Goal: Task Accomplishment & Management: Use online tool/utility

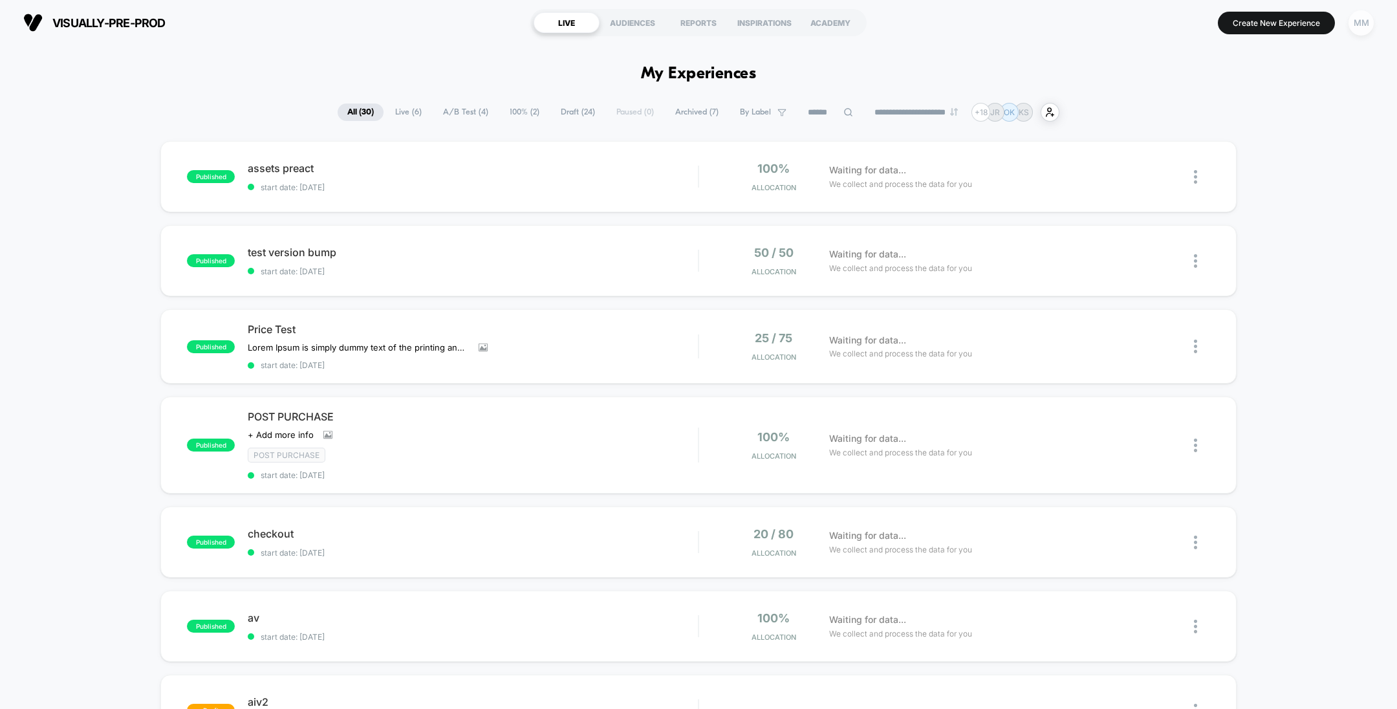
click at [1361, 23] on div "MM" at bounding box center [1360, 22] width 25 height 25
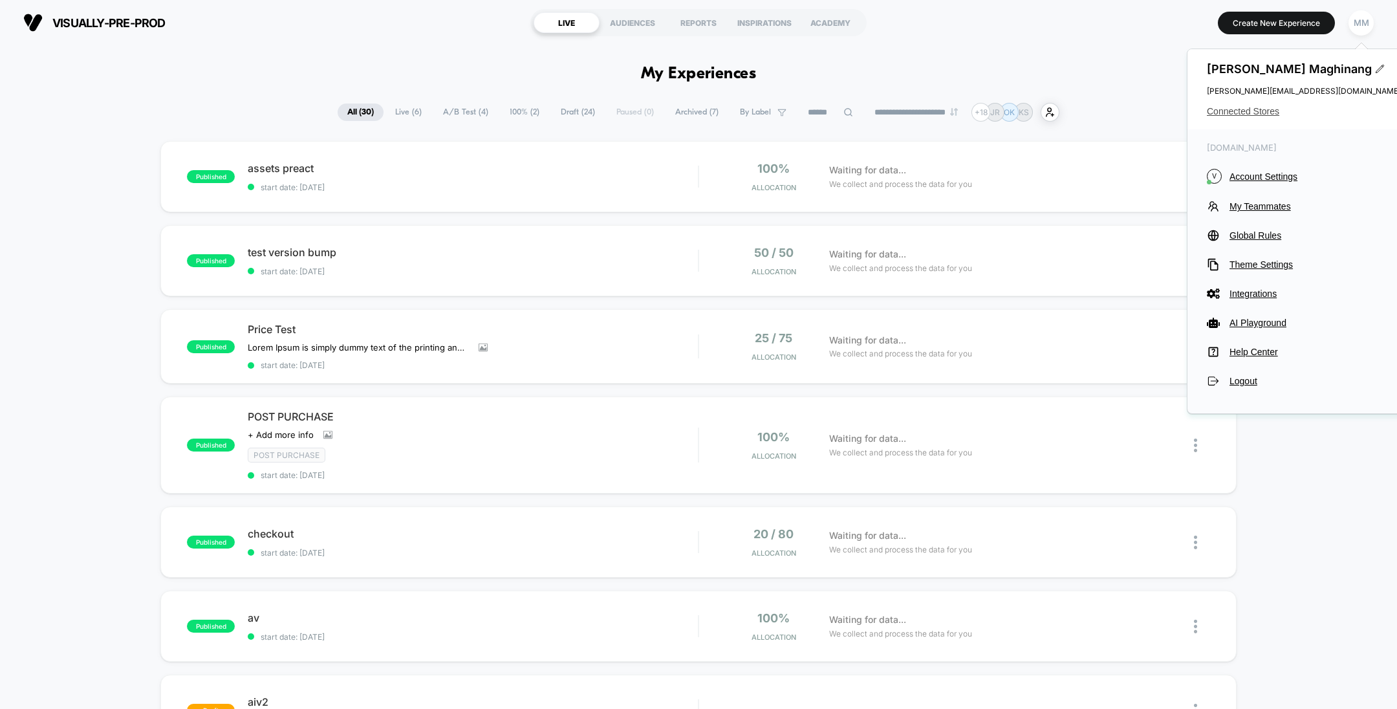
click at [1233, 111] on span "Connected Stores" at bounding box center [1304, 111] width 194 height 10
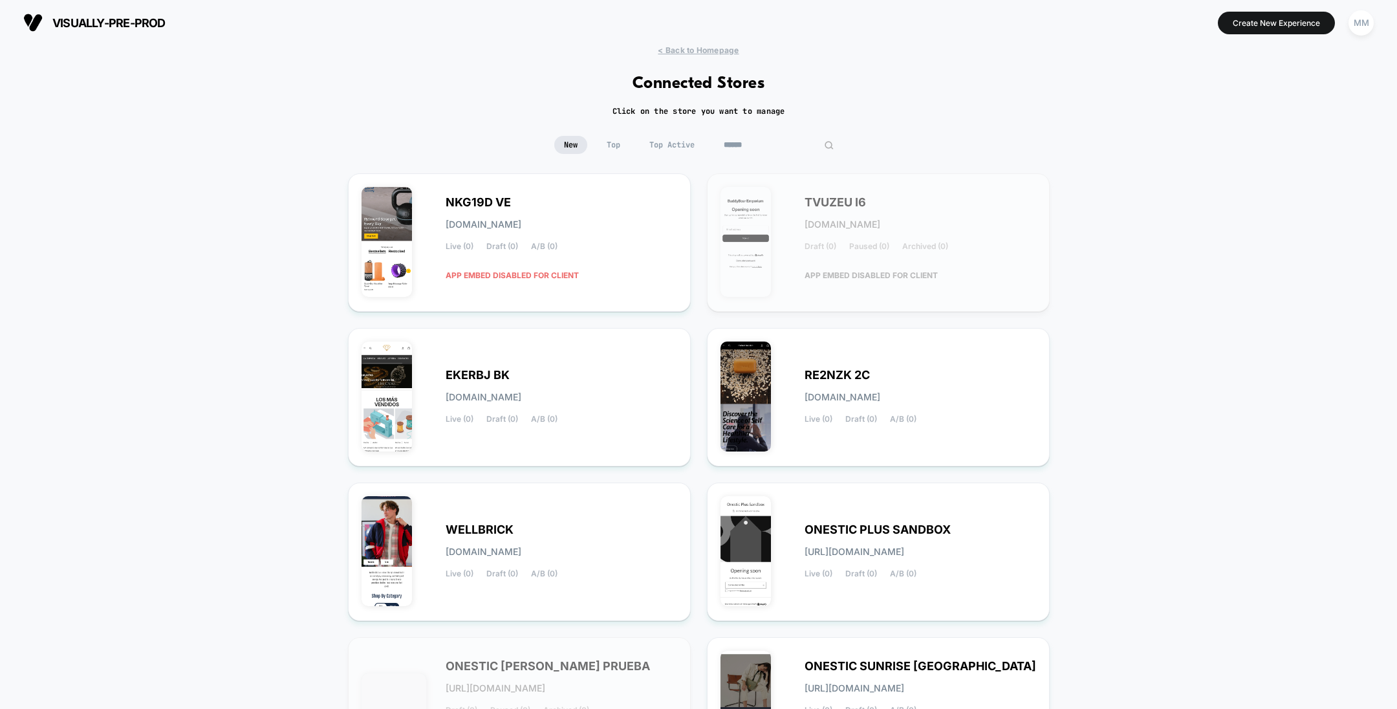
click at [777, 151] on input at bounding box center [778, 145] width 129 height 18
paste input "**********"
type input "**********"
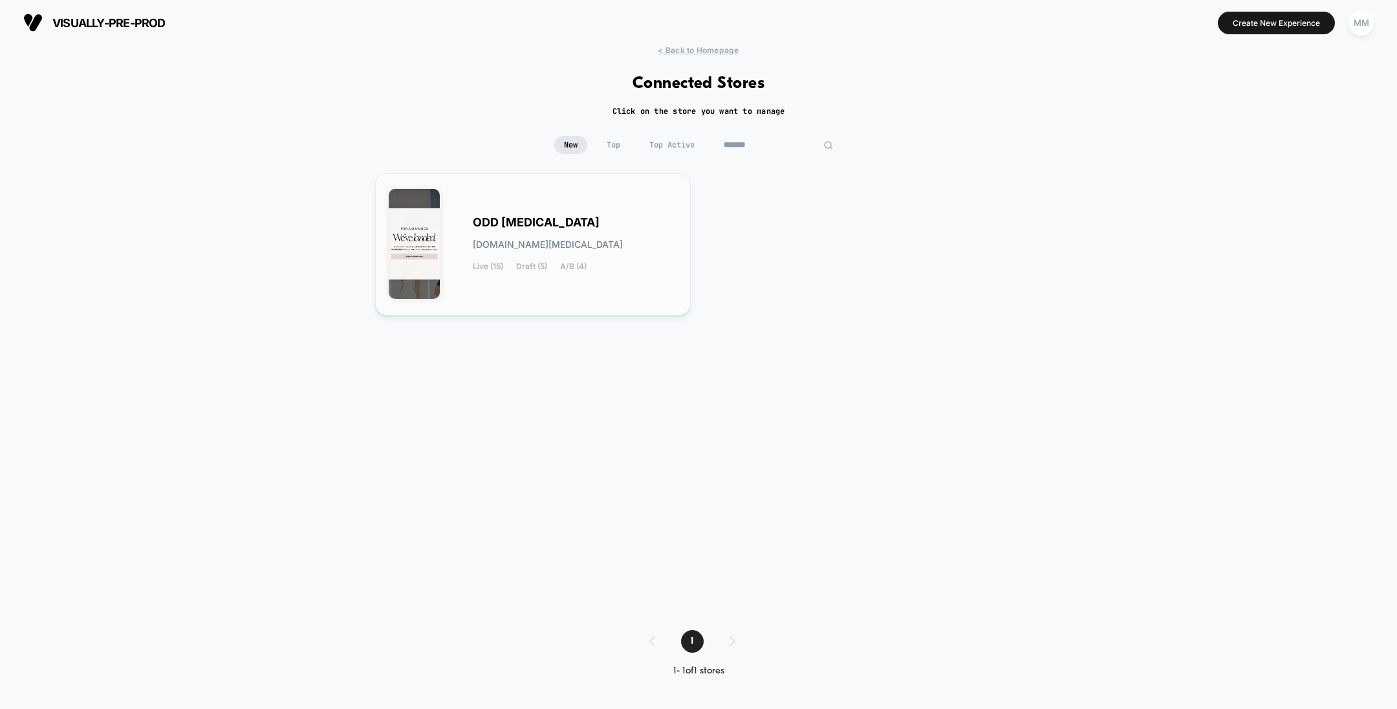
type input "*******"
click at [537, 287] on div "ODD MUSE odd-muse.myshopify.com Live (15) Draft (5) A/B (4)" at bounding box center [533, 244] width 288 height 115
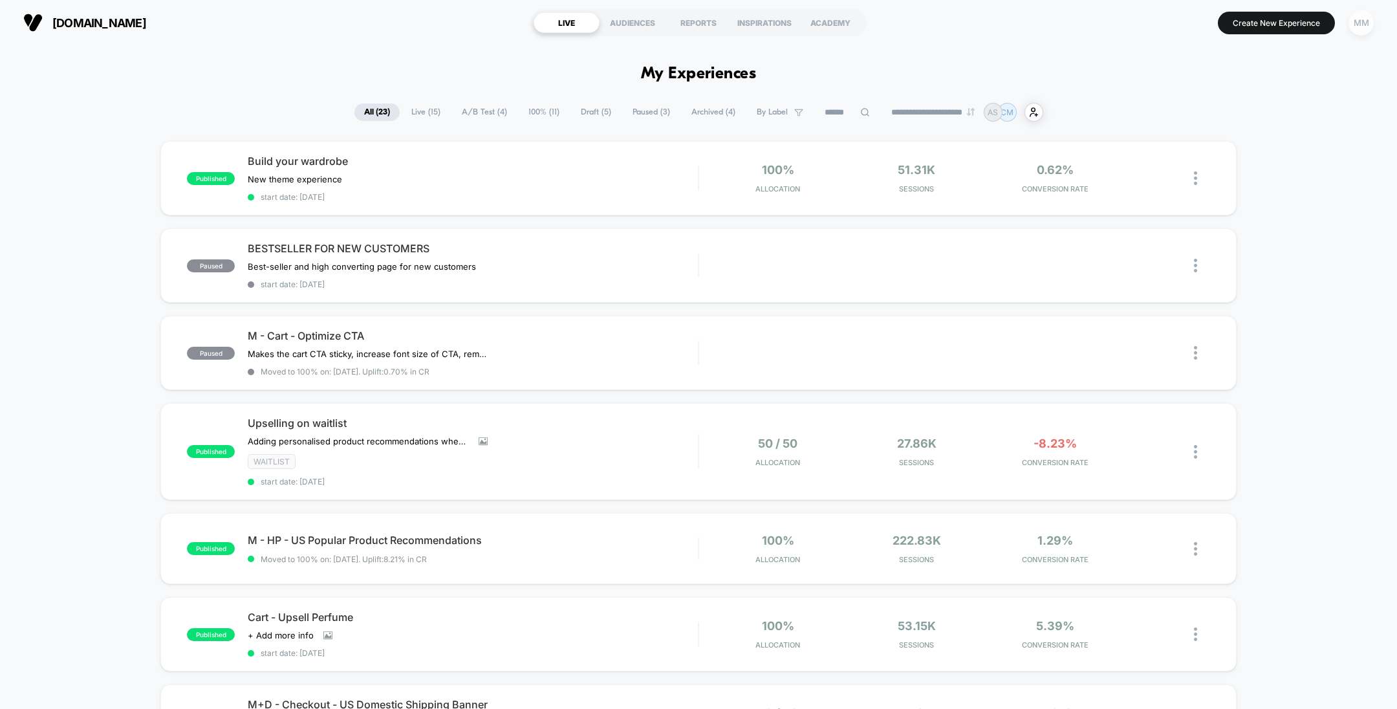
click at [1362, 31] on div "MM" at bounding box center [1360, 22] width 25 height 25
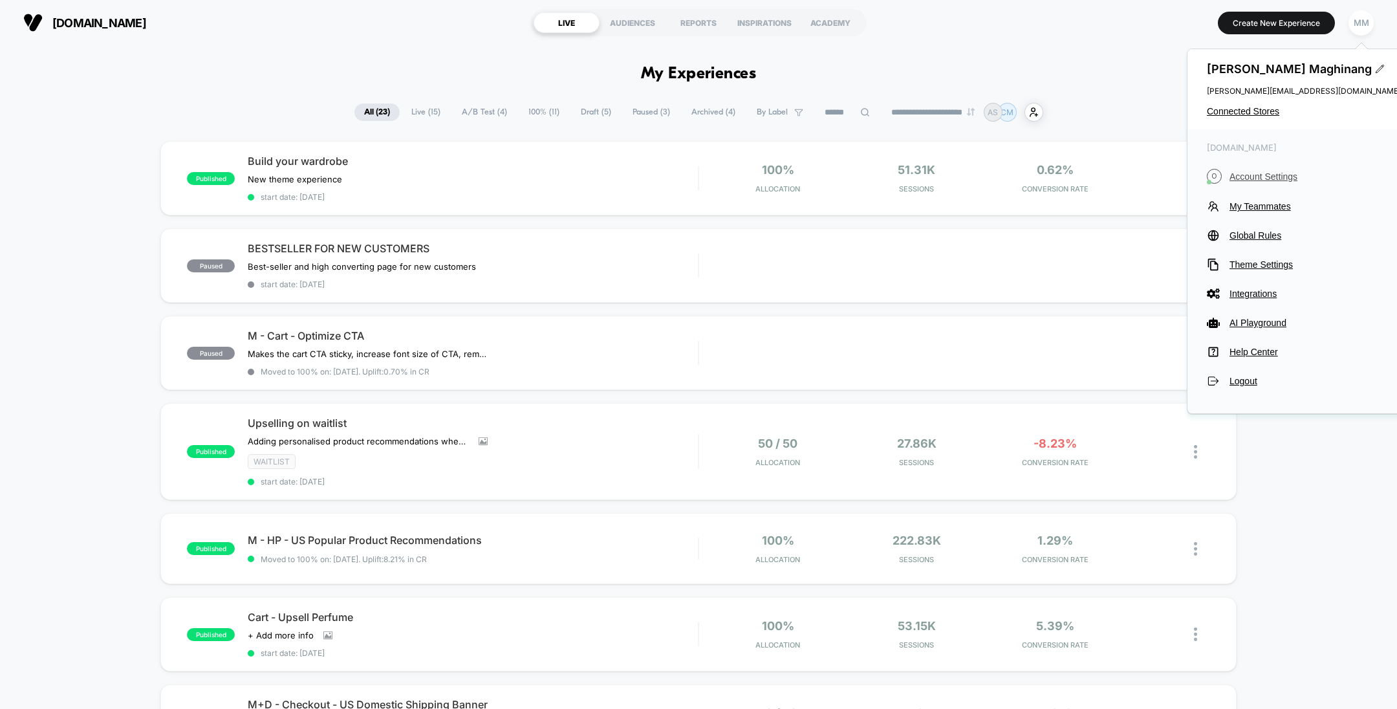
click at [1255, 177] on span "Account Settings" at bounding box center [1314, 176] width 171 height 10
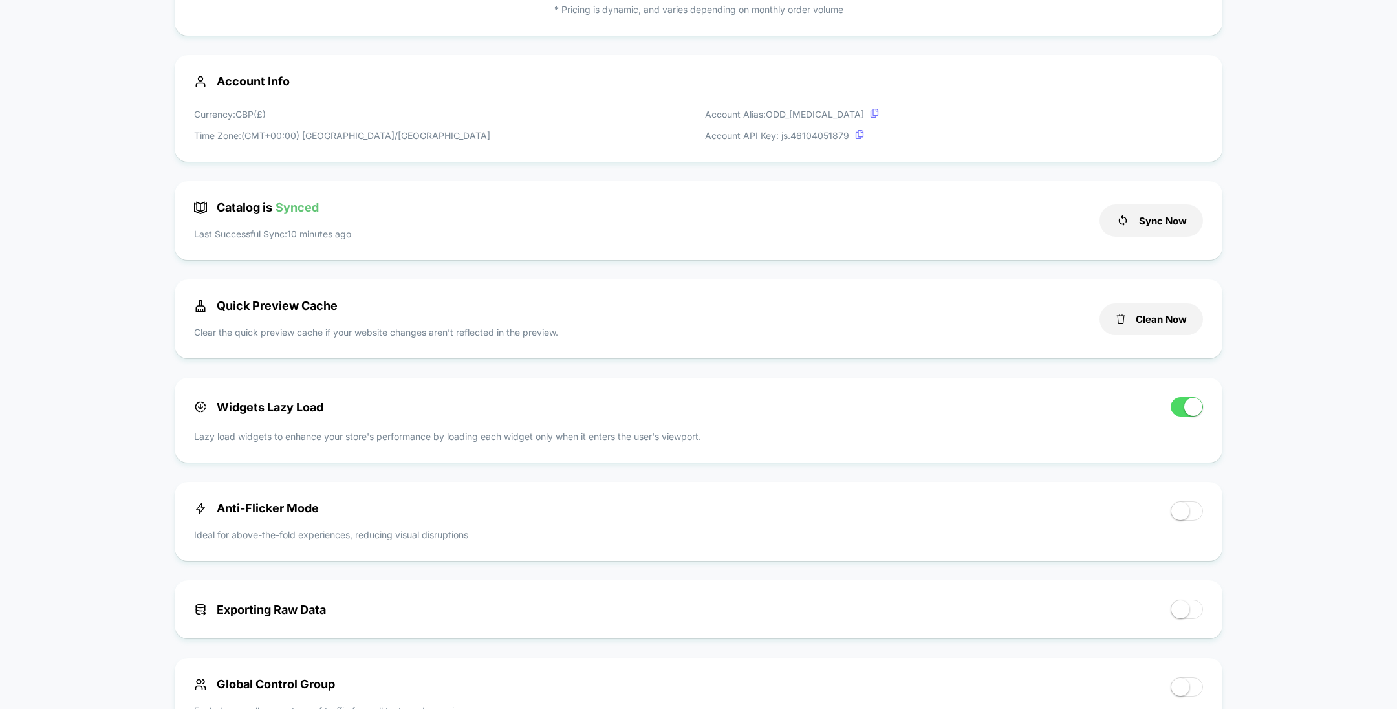
scroll to position [367, 0]
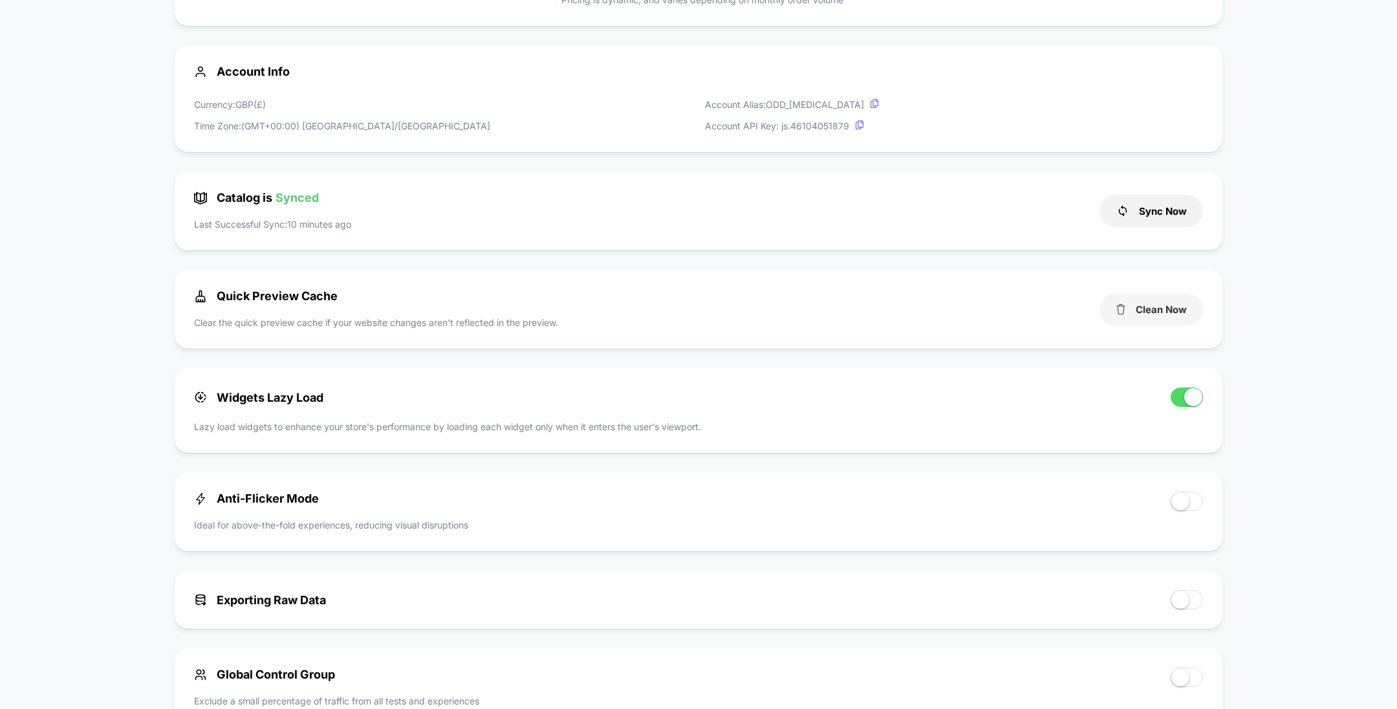
click at [1148, 309] on button "Clean Now" at bounding box center [1150, 310] width 103 height 32
click at [1148, 309] on button "Cleaning..." at bounding box center [1150, 310] width 103 height 32
click at [1148, 309] on button "Cleaned!" at bounding box center [1150, 310] width 103 height 32
click at [1147, 316] on button "Clean Now" at bounding box center [1150, 310] width 103 height 32
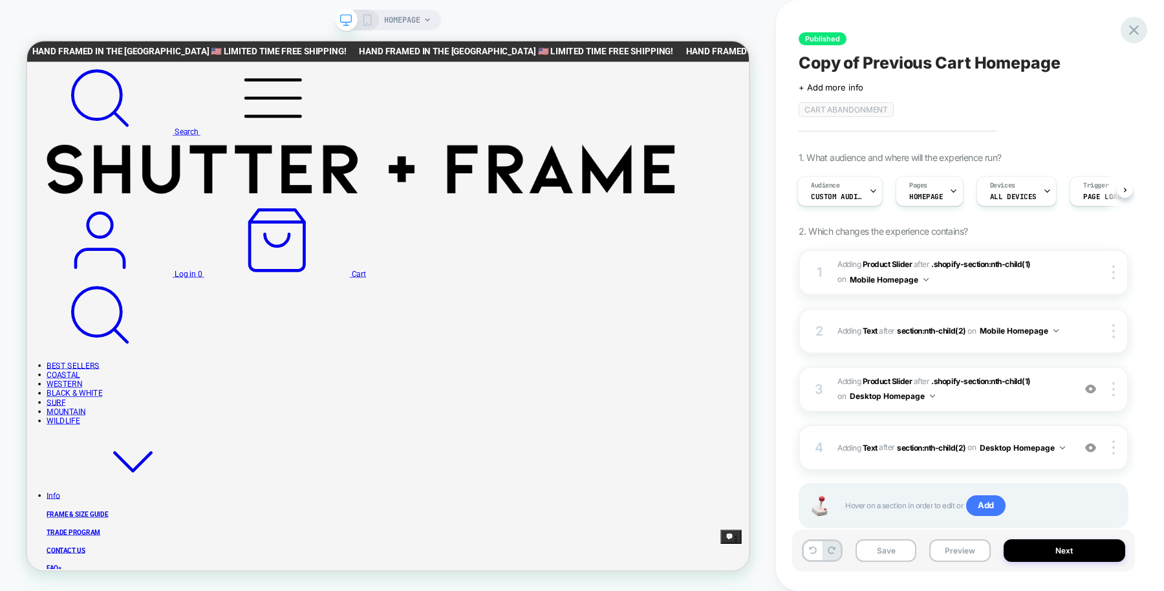
click at [1131, 29] on icon at bounding box center [1133, 29] width 17 height 17
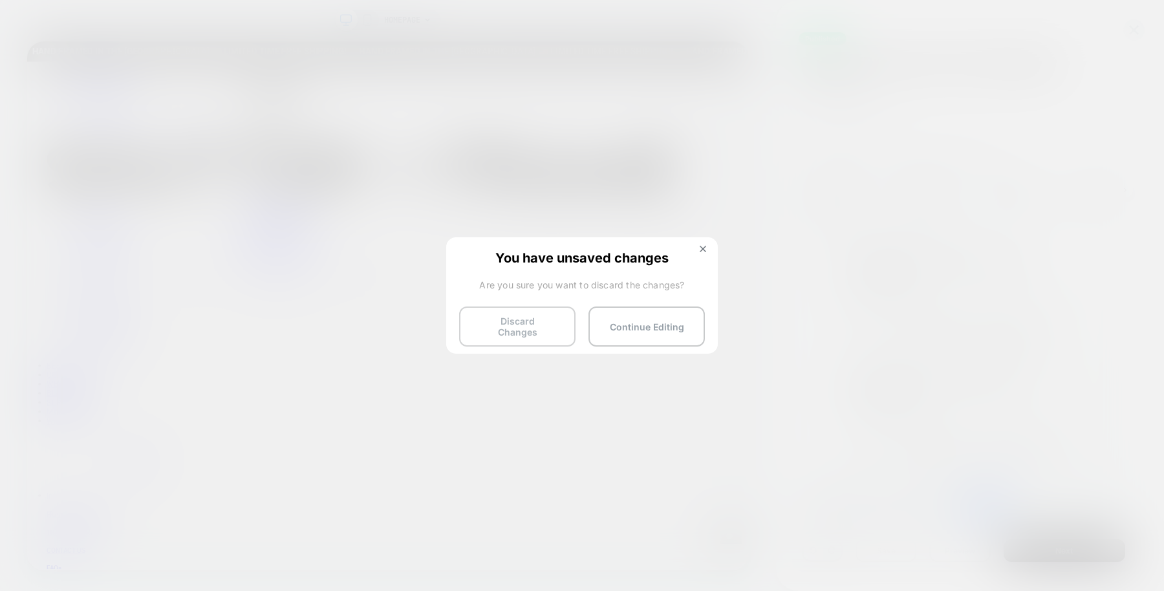
click at [547, 321] on button "Discard Changes" at bounding box center [517, 327] width 116 height 40
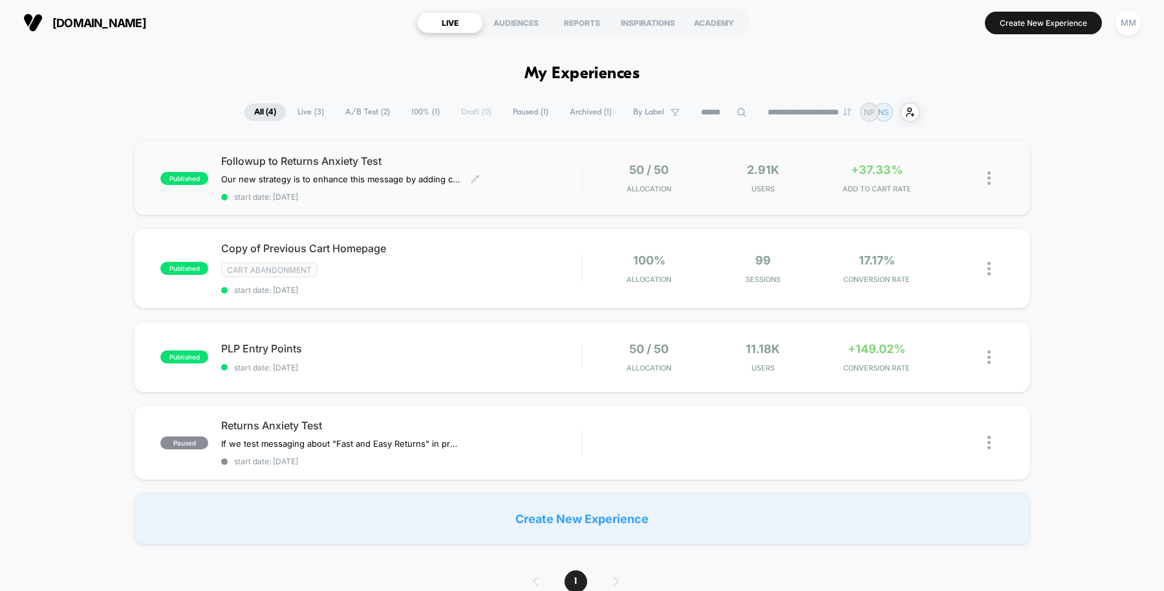
drag, startPoint x: 528, startPoint y: 182, endPoint x: 525, endPoint y: 164, distance: 18.4
click at [525, 164] on span "Followup to Returns Anxiety Test" at bounding box center [401, 161] width 360 height 13
click at [438, 272] on div "Cart Abandonment" at bounding box center [401, 270] width 360 height 15
click at [505, 350] on span "PLP Entry Points Click to edit experience details" at bounding box center [401, 348] width 360 height 13
click at [524, 434] on div "Returns Anxiety Test If we test messaging about "Fast and Easy Returns" in prox…" at bounding box center [401, 442] width 360 height 47
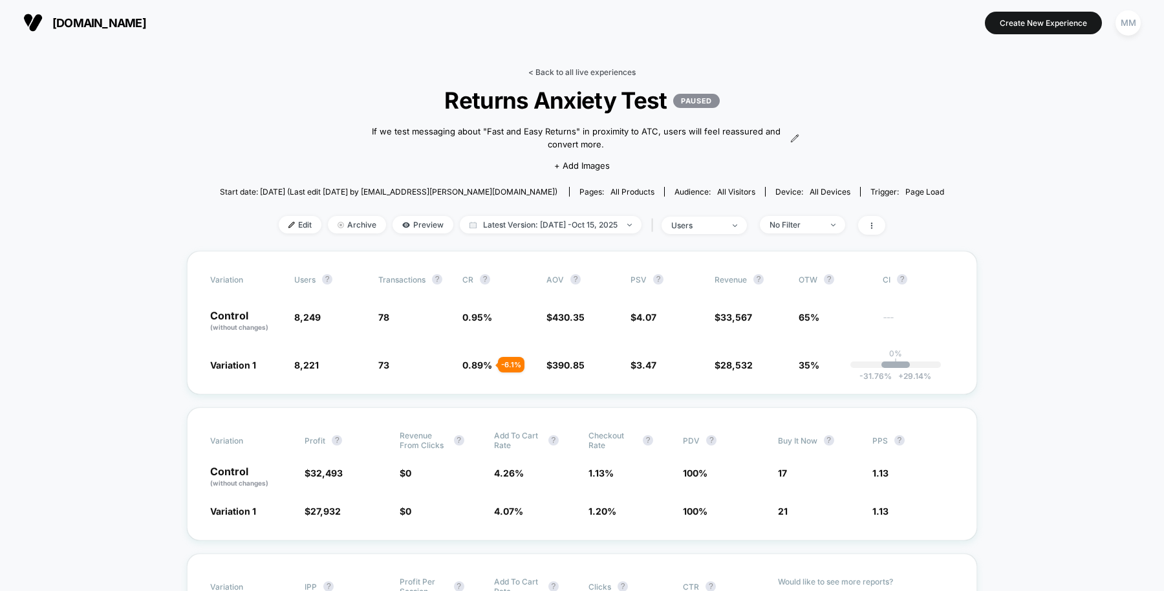
click at [547, 71] on link "< Back to all live experiences" at bounding box center [581, 72] width 107 height 10
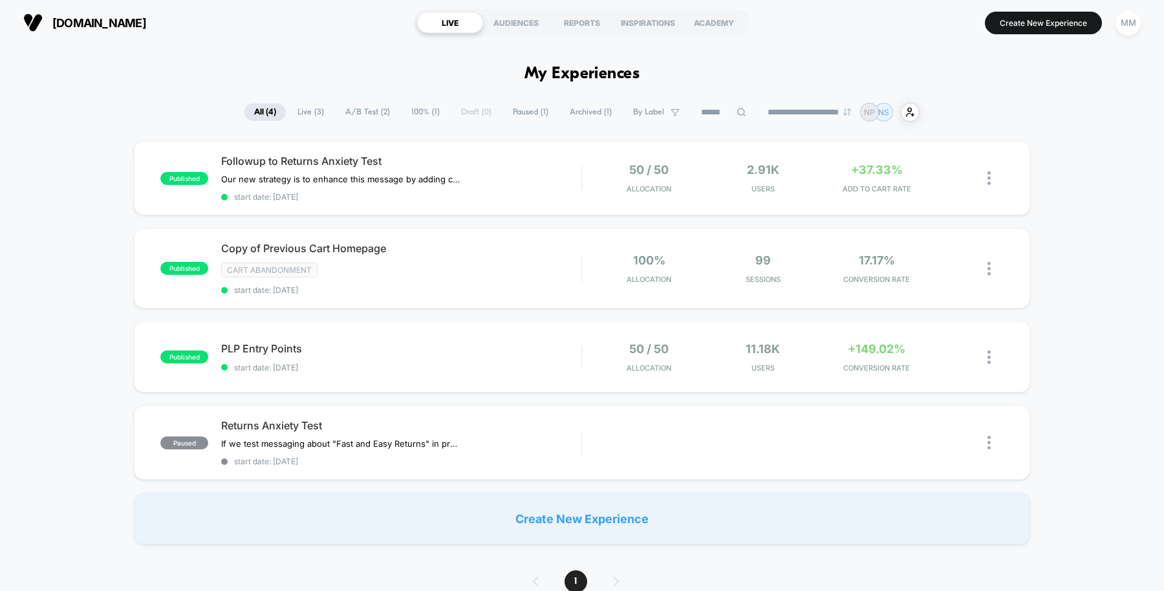
drag, startPoint x: 547, startPoint y: 71, endPoint x: 543, endPoint y: -49, distance: 119.7
click at [543, 0] on html "**********" at bounding box center [582, 295] width 1164 height 591
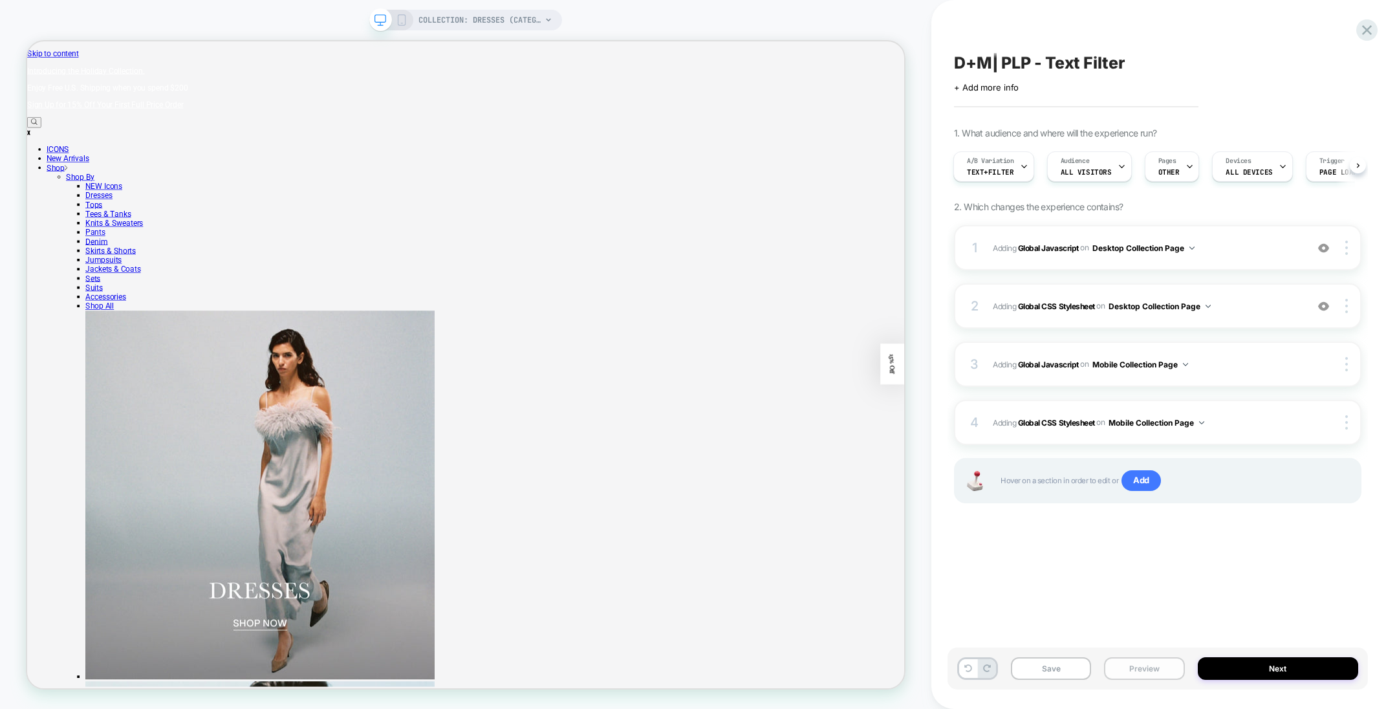
click at [1135, 670] on button "Preview" at bounding box center [1144, 668] width 80 height 23
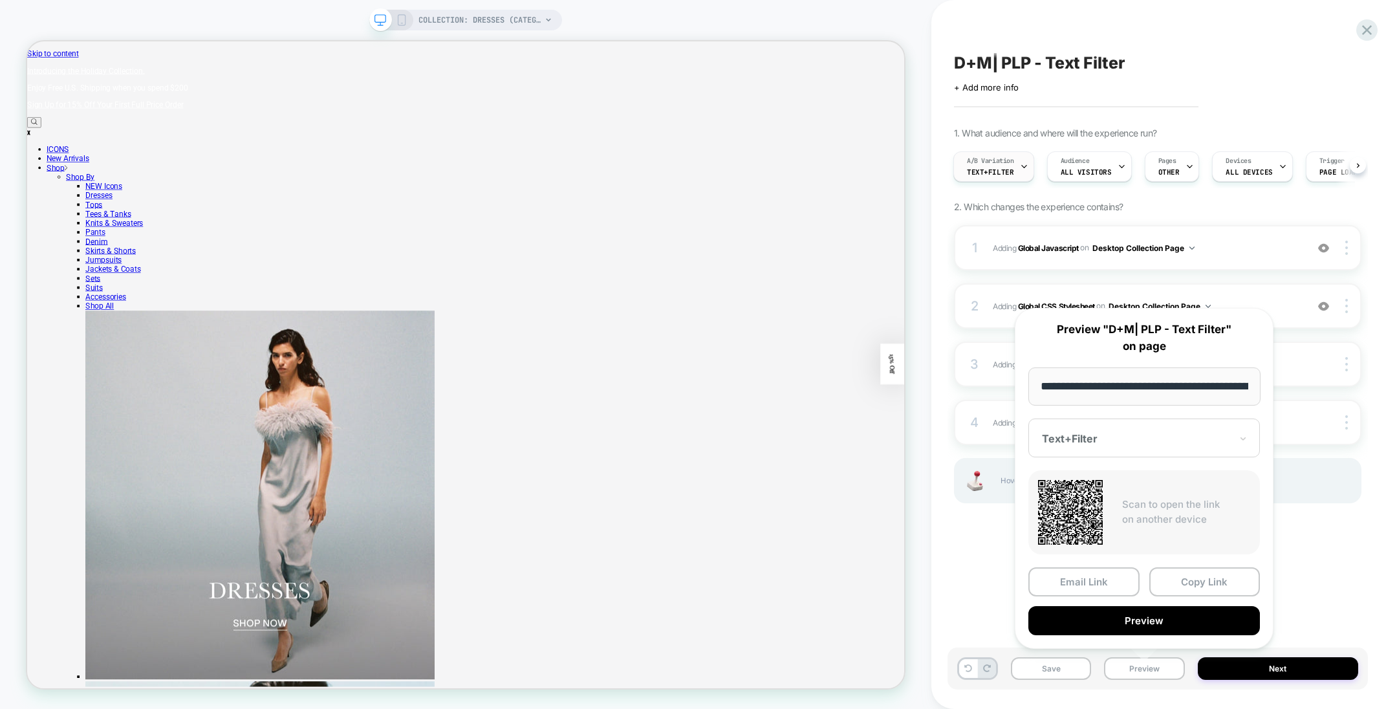
click at [1020, 166] on icon at bounding box center [1024, 166] width 8 height 8
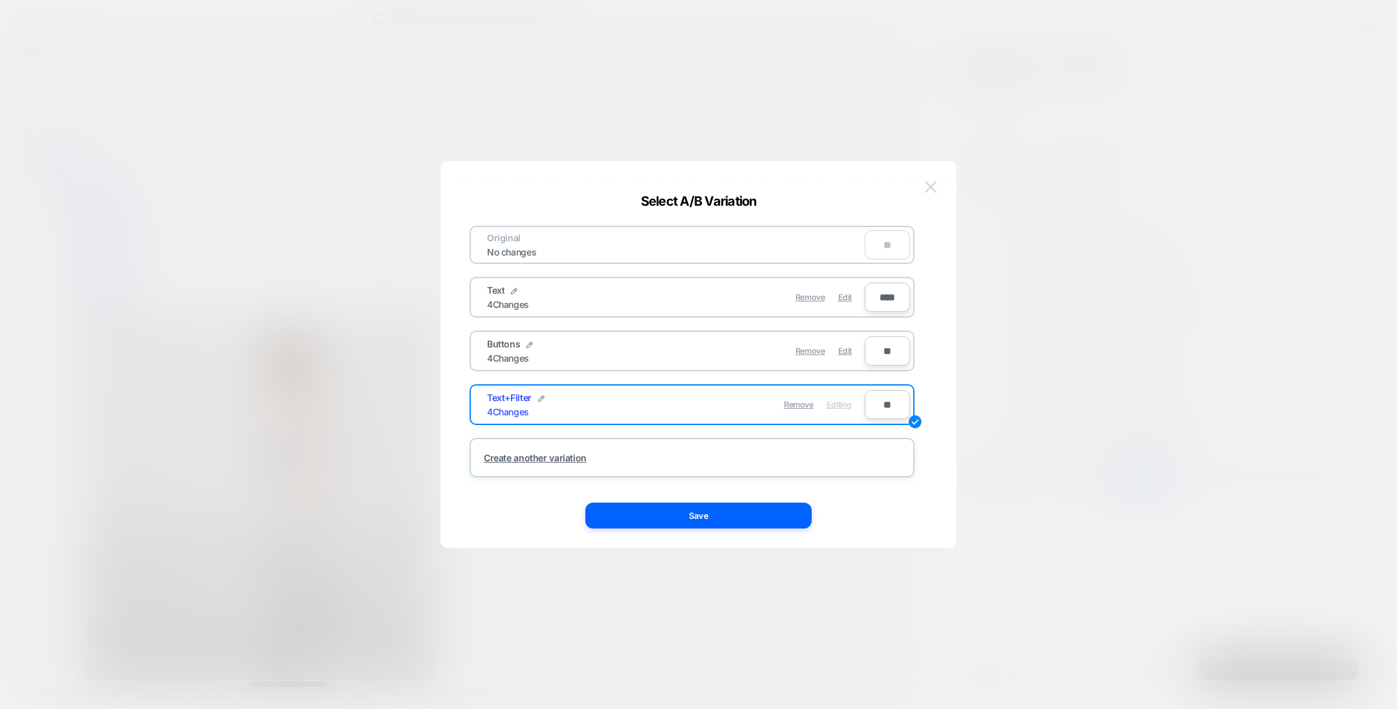
click at [935, 189] on img at bounding box center [931, 186] width 12 height 11
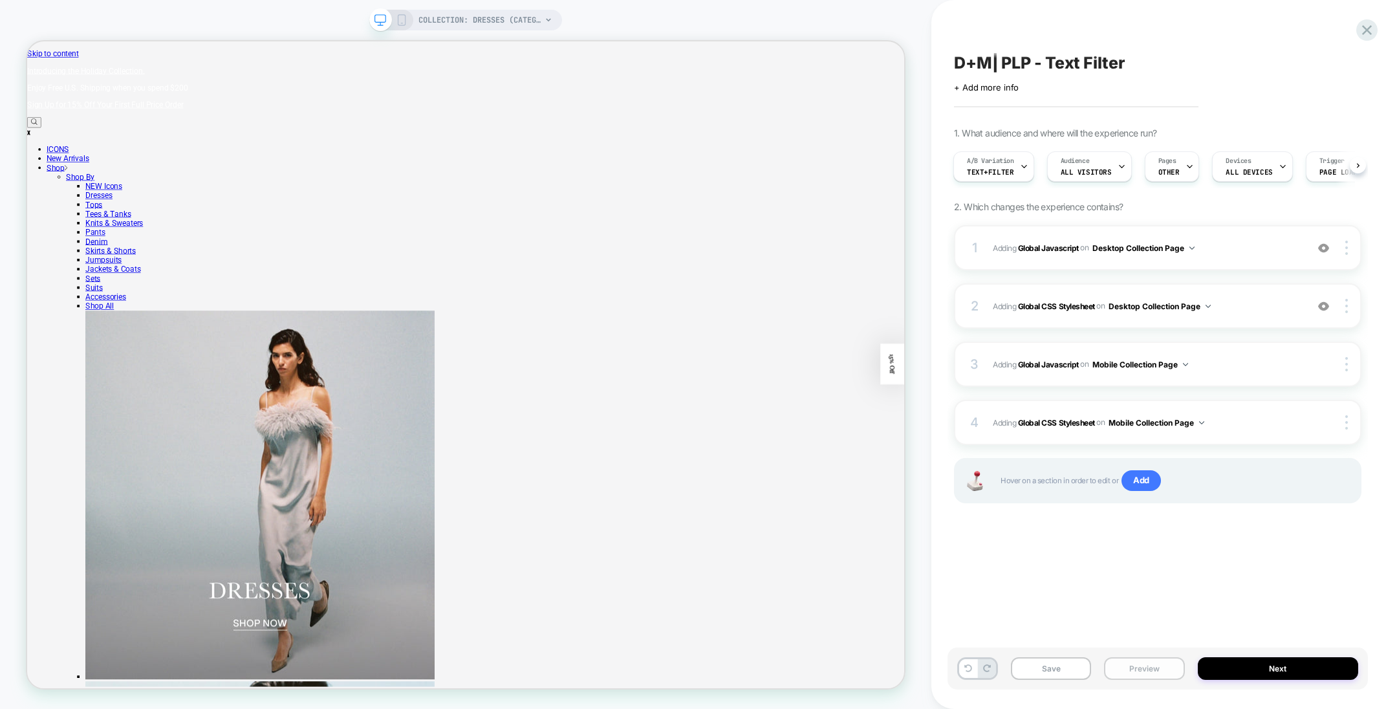
click at [1156, 665] on button "Preview" at bounding box center [1144, 668] width 80 height 23
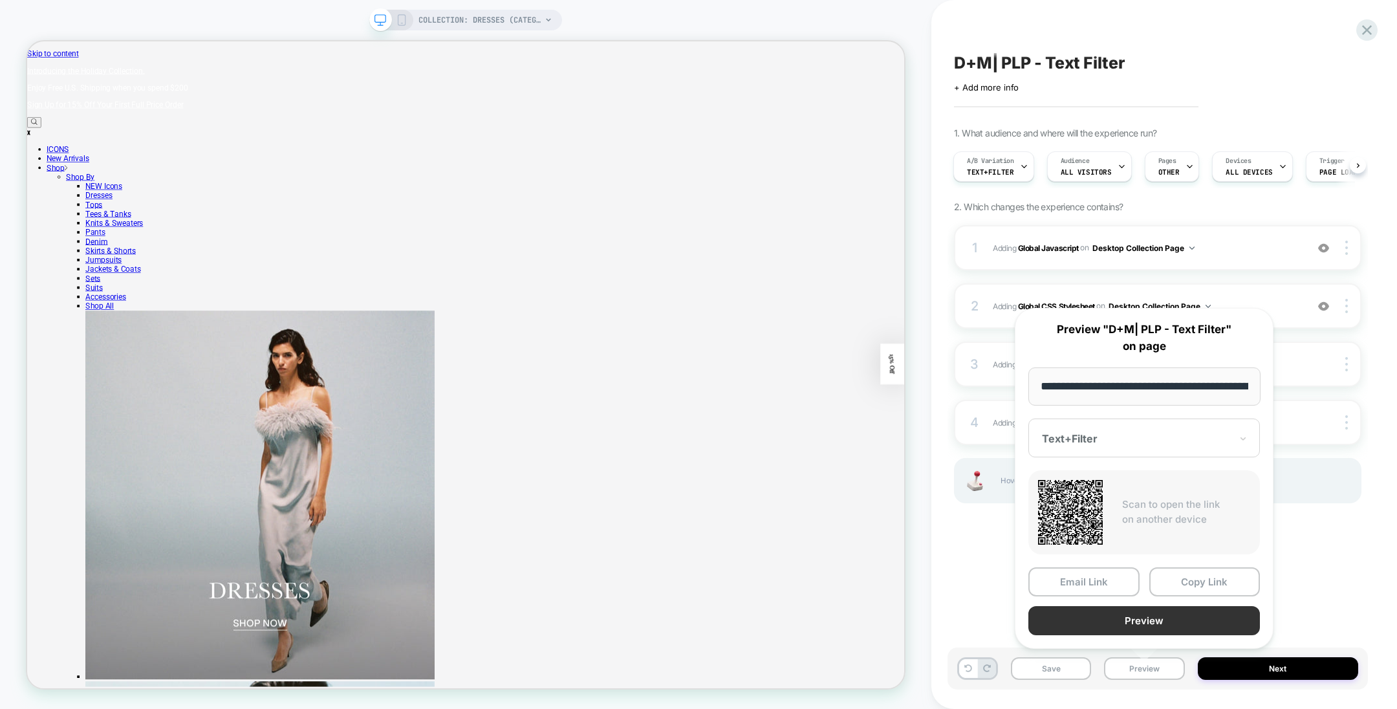
click at [1153, 623] on button "Preview" at bounding box center [1144, 620] width 232 height 29
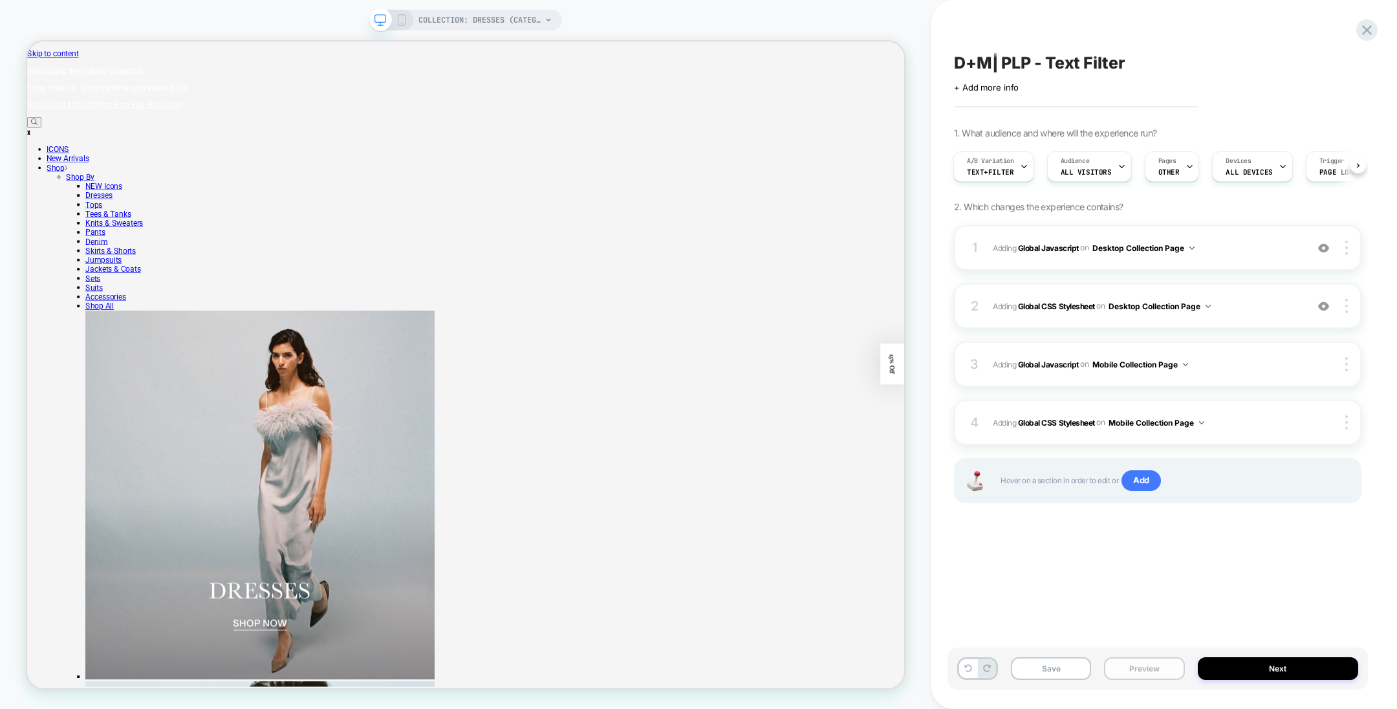
click at [1171, 670] on button "Preview" at bounding box center [1144, 668] width 80 height 23
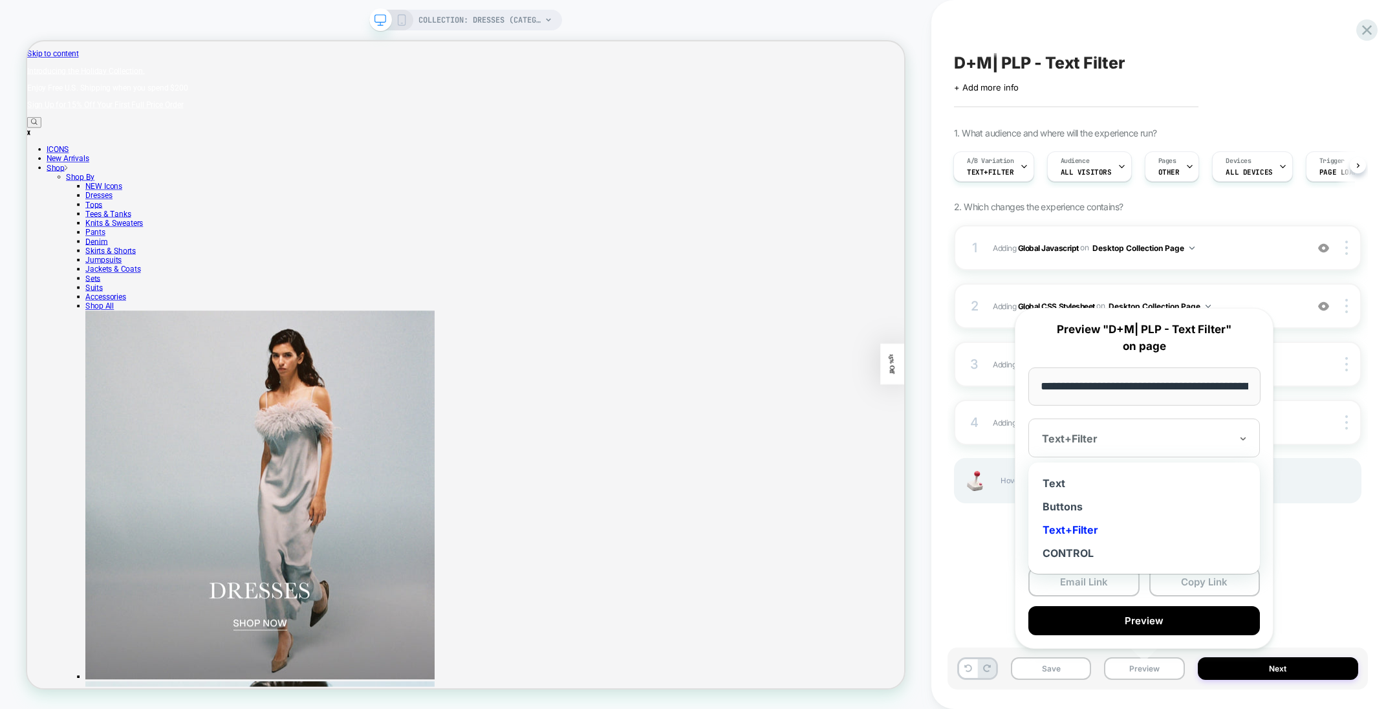
click at [1115, 442] on div at bounding box center [1136, 438] width 189 height 13
click at [1091, 480] on div "Text" at bounding box center [1144, 482] width 219 height 23
click at [1085, 436] on div at bounding box center [1136, 438] width 189 height 13
click at [1076, 545] on div "CONTROL" at bounding box center [1144, 552] width 219 height 23
click at [1182, 583] on button "Copy Link" at bounding box center [1204, 581] width 111 height 29
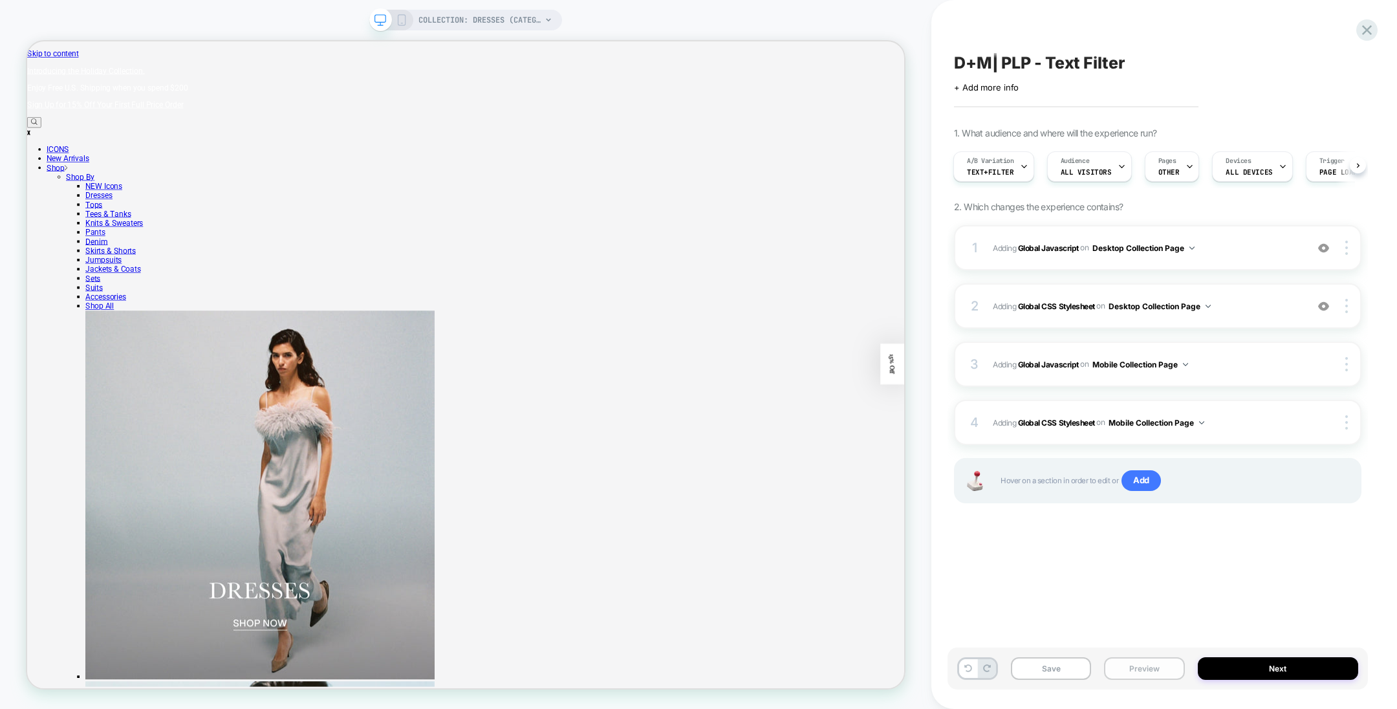
click at [1147, 666] on button "Preview" at bounding box center [1144, 668] width 80 height 23
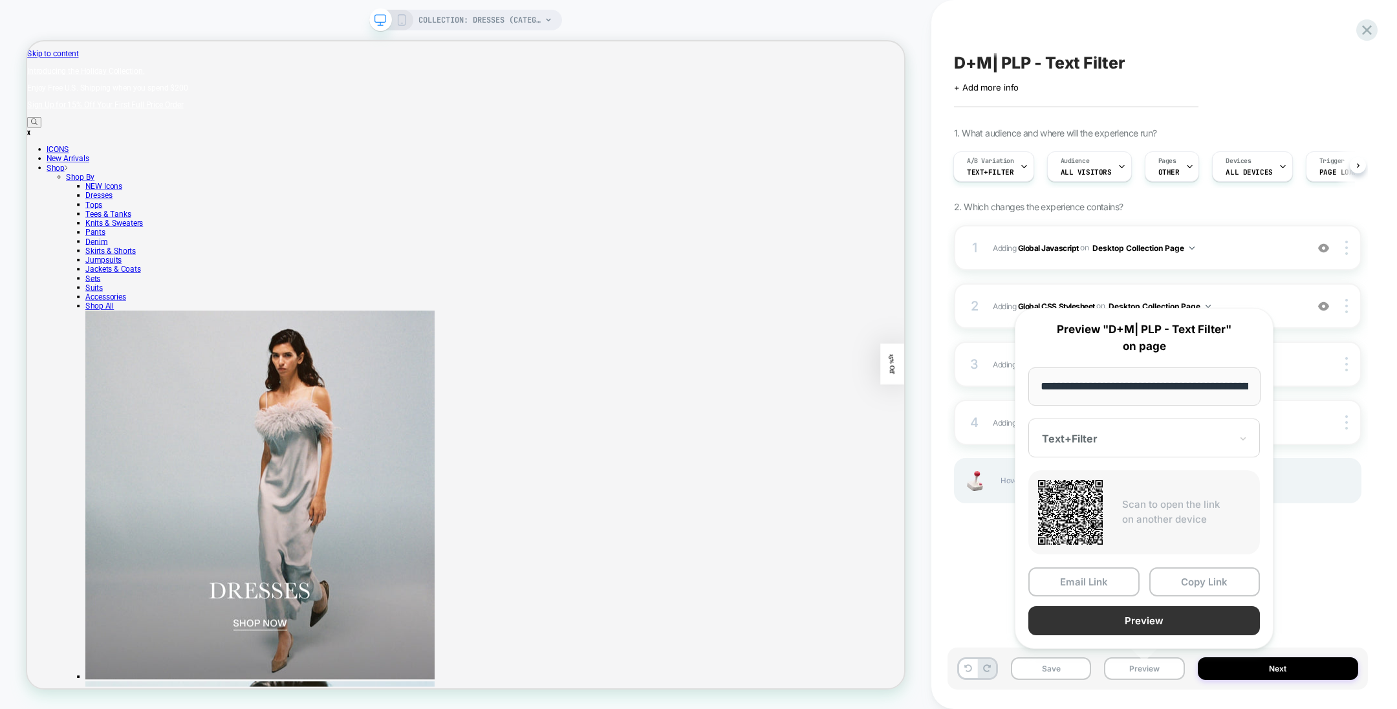
click at [1150, 611] on button "Preview" at bounding box center [1144, 620] width 232 height 29
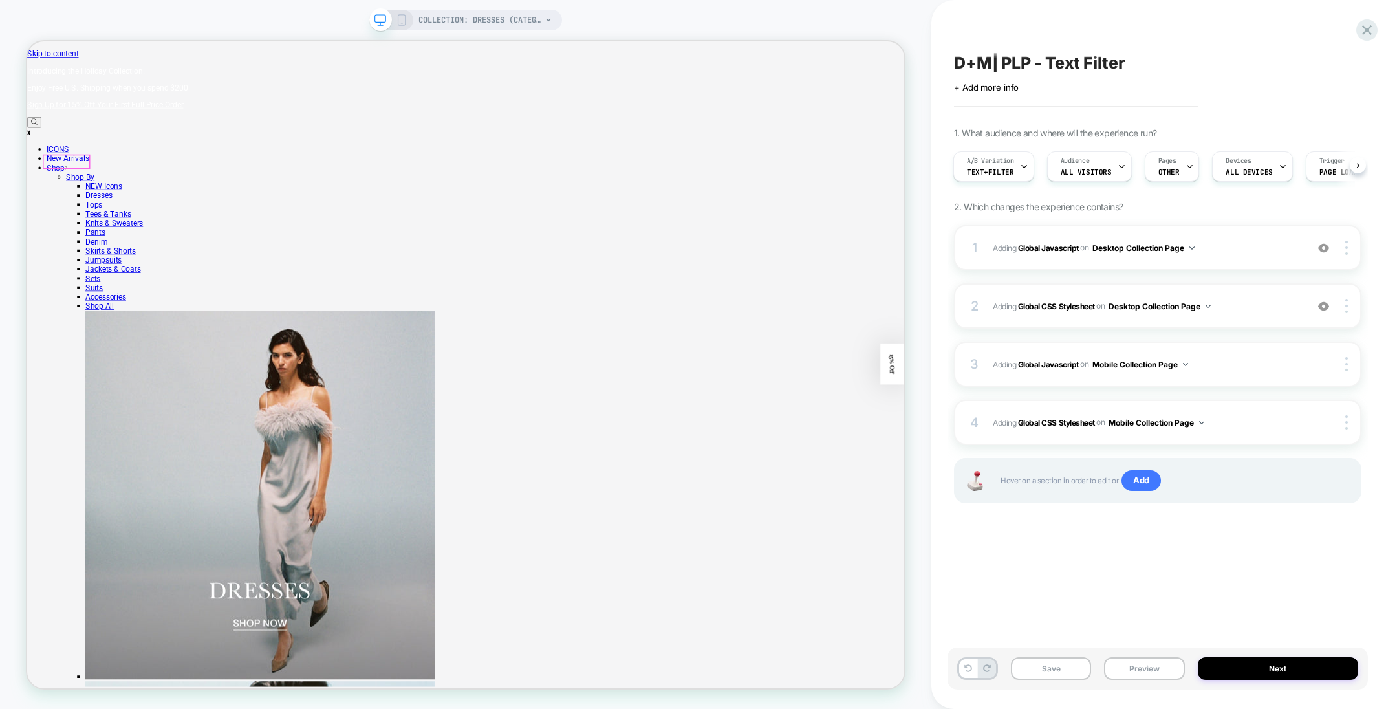
click at [1010, 169] on span "Text+Filter" at bounding box center [990, 172] width 47 height 9
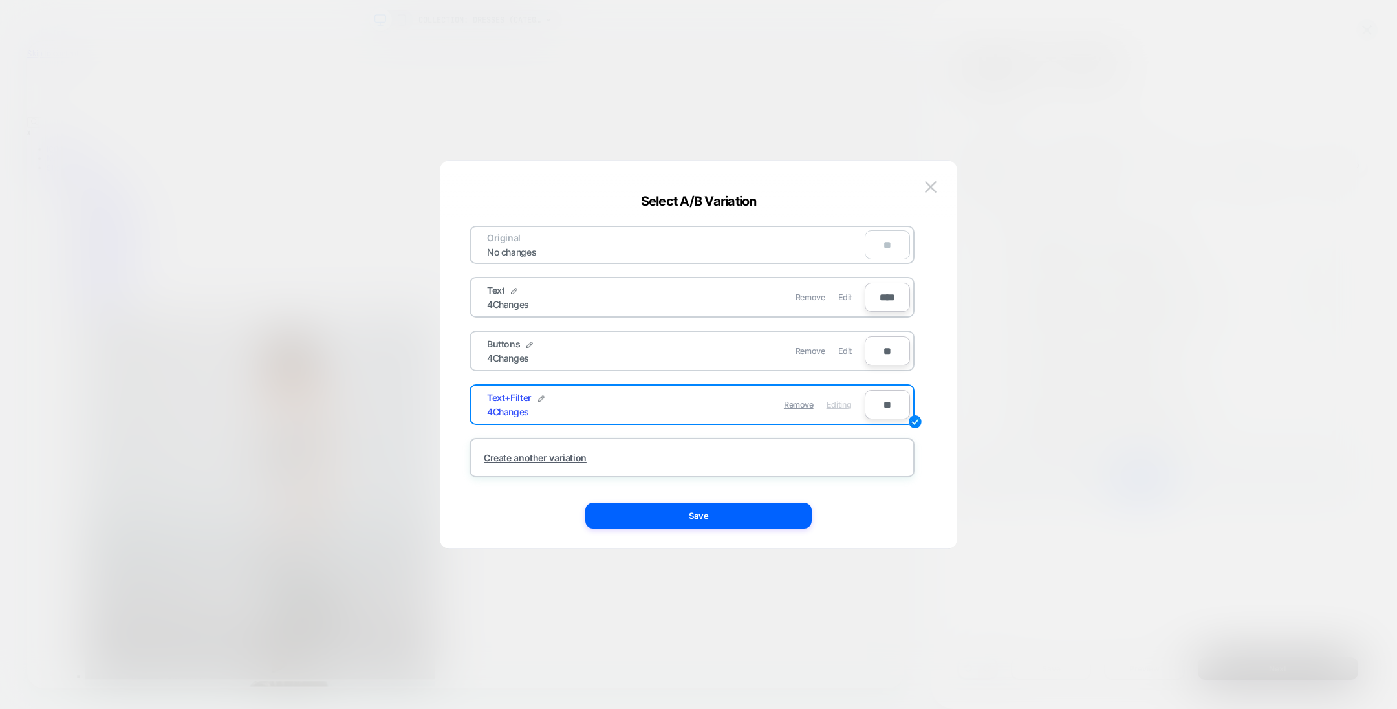
click at [1065, 558] on div at bounding box center [698, 354] width 1397 height 709
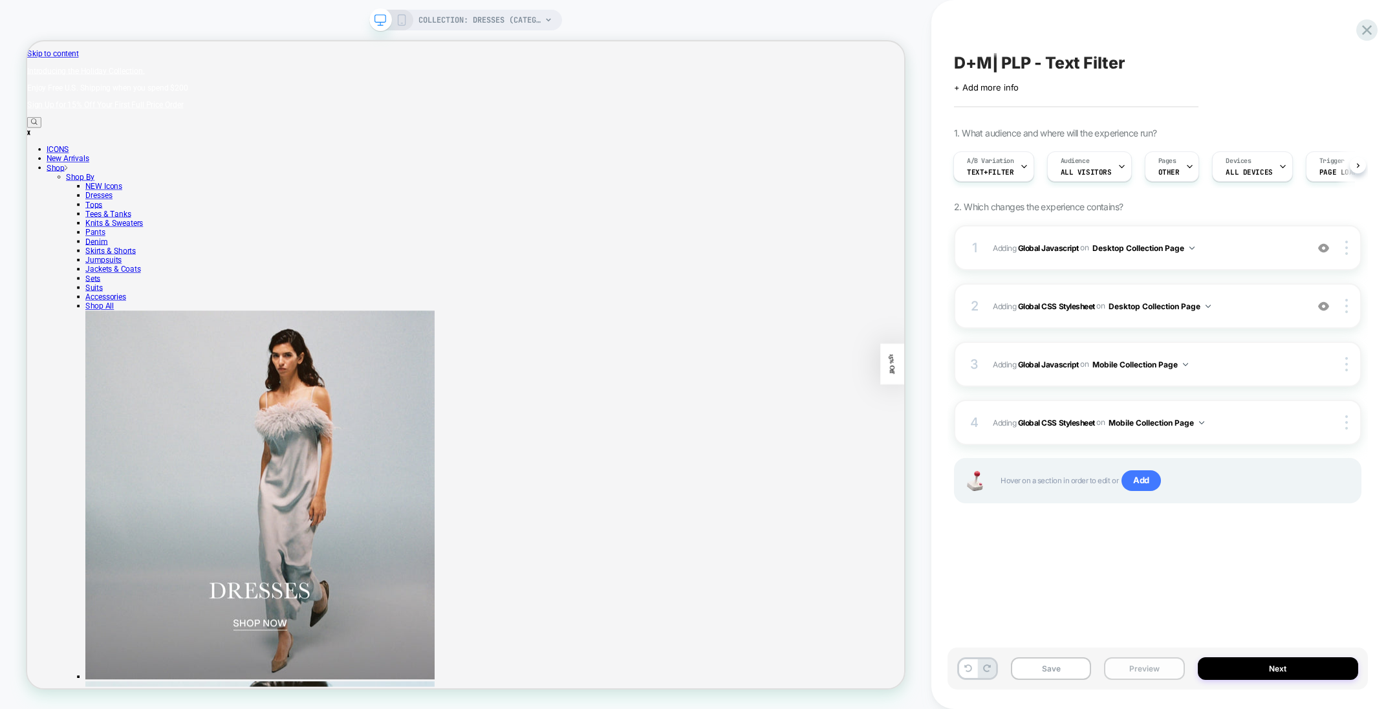
click at [1156, 661] on button "Preview" at bounding box center [1144, 668] width 80 height 23
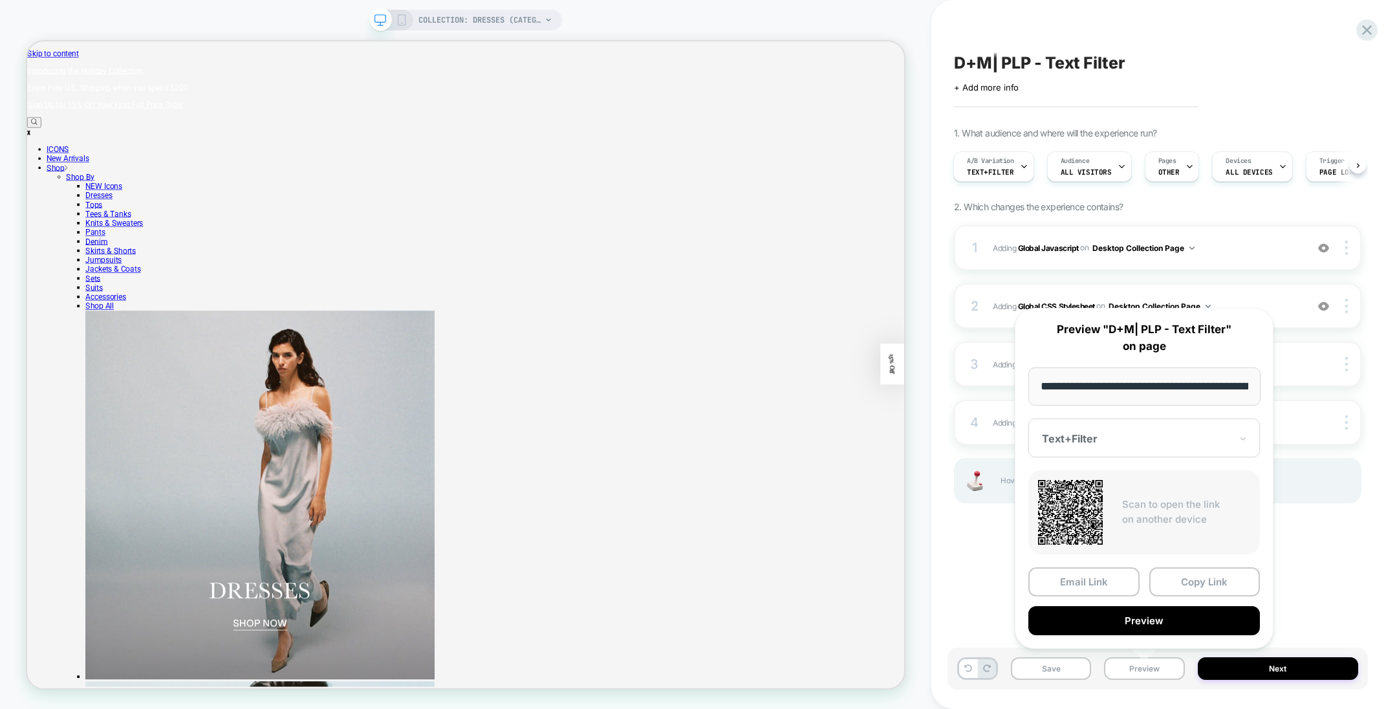
click at [1152, 429] on div "Text+Filter" at bounding box center [1144, 437] width 232 height 39
click at [1098, 479] on div "Text" at bounding box center [1144, 482] width 219 height 23
click at [1182, 587] on button "Copy Link" at bounding box center [1204, 581] width 111 height 29
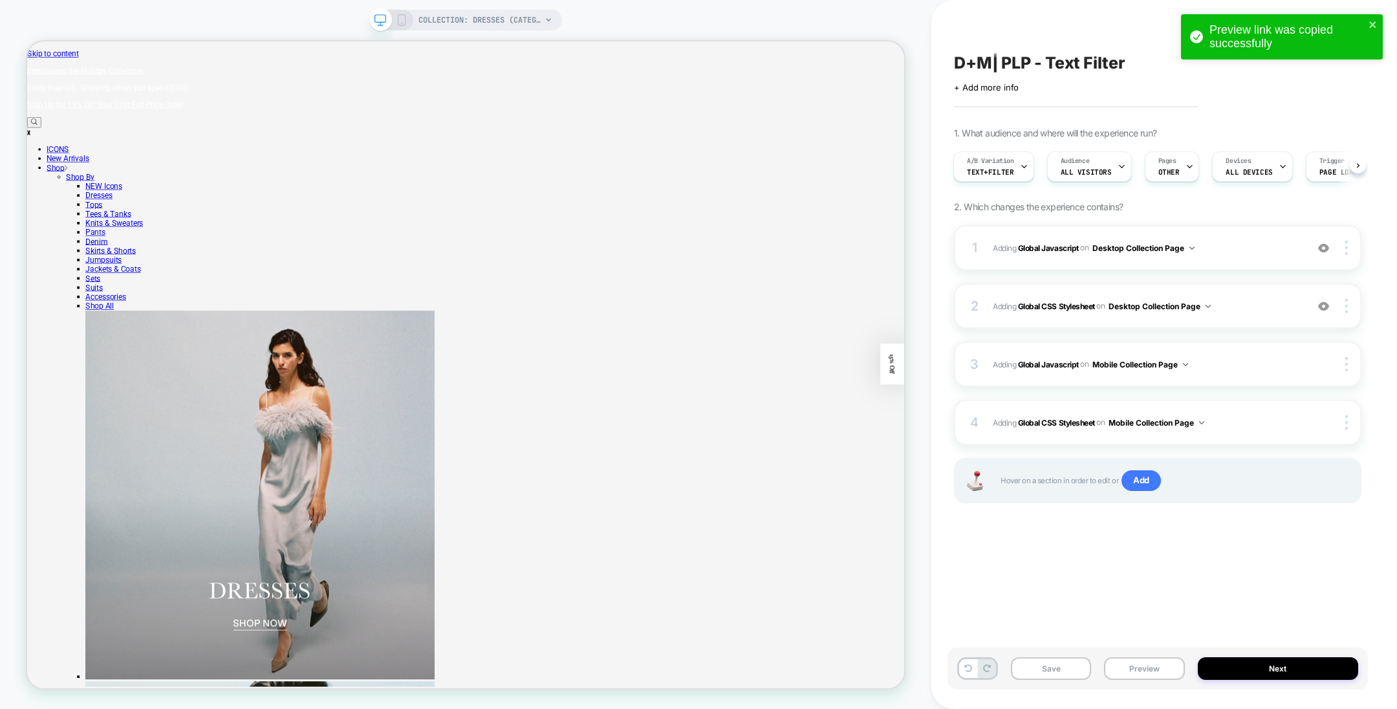
click at [1028, 56] on span "D+M| PLP - Text Filter" at bounding box center [1039, 62] width 171 height 19
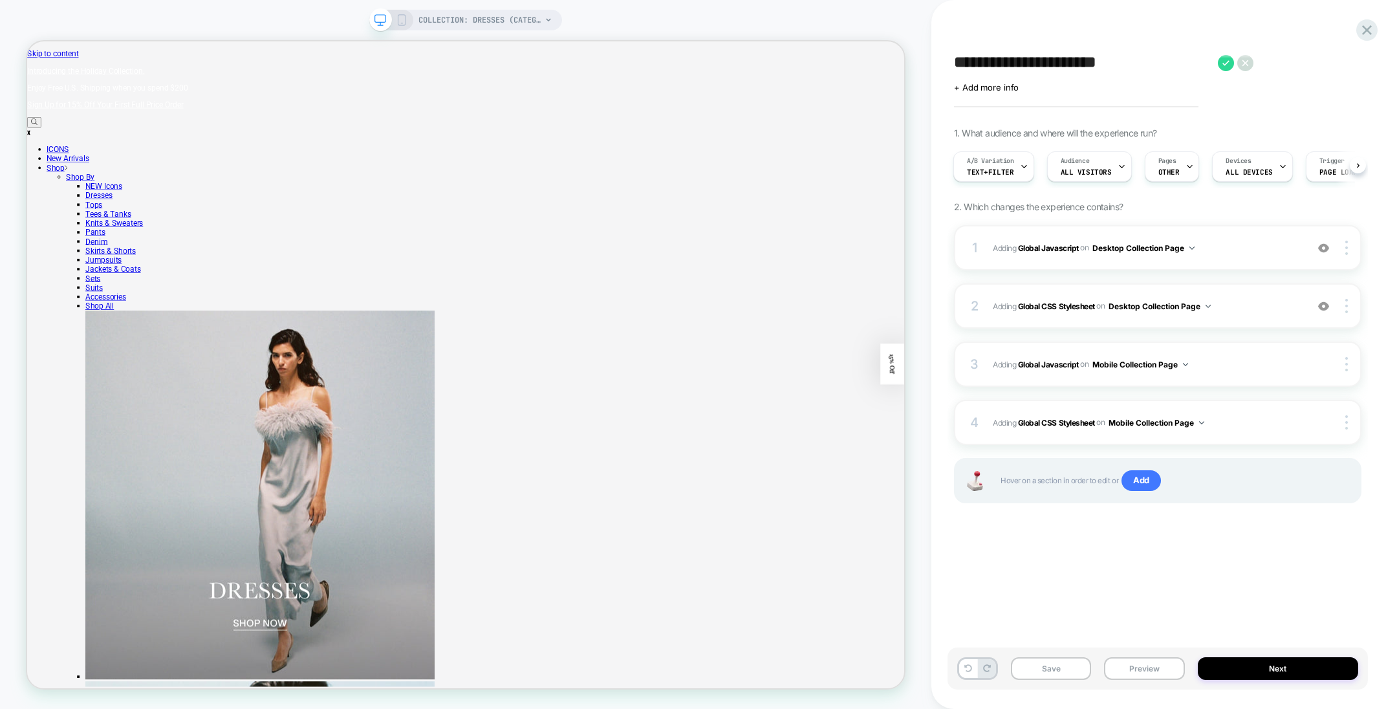
click at [1028, 56] on textarea "**********" at bounding box center [1082, 62] width 257 height 19
click at [1147, 671] on button "Preview" at bounding box center [1144, 668] width 80 height 23
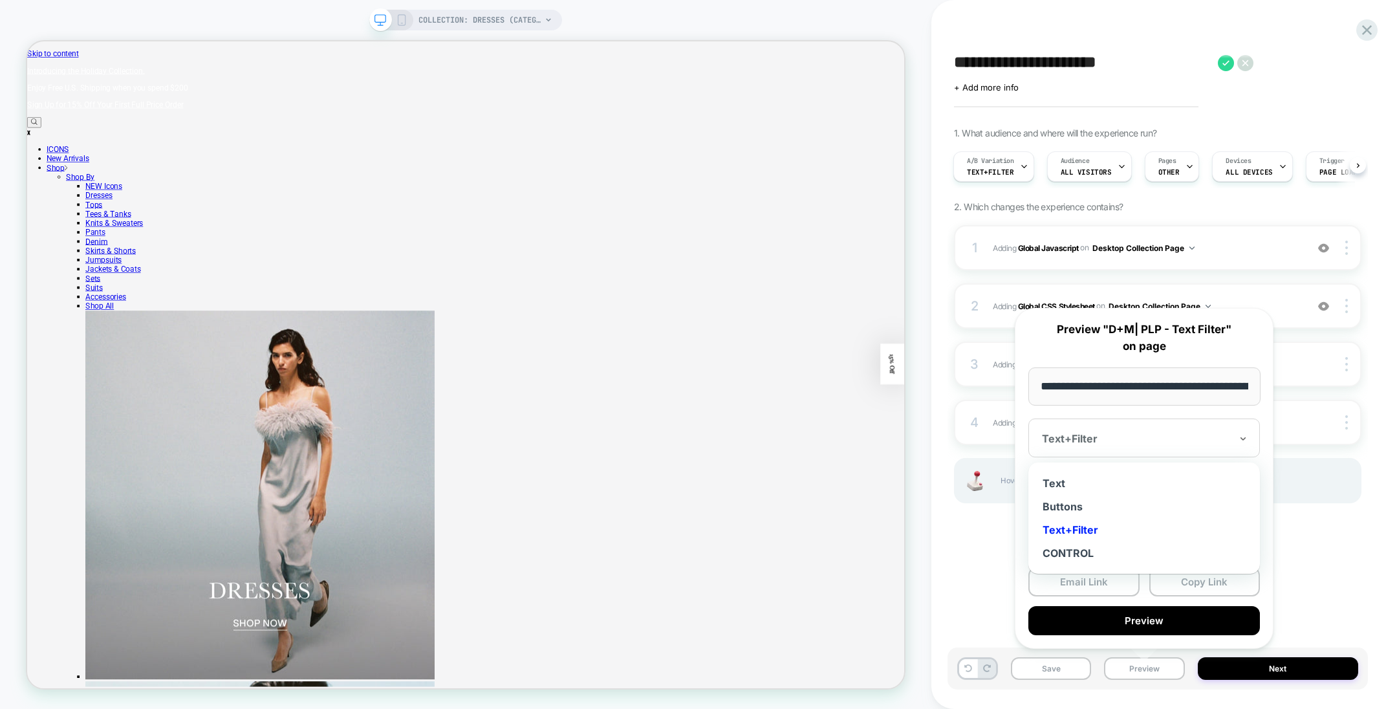
click at [1107, 447] on div "Text+Filter" at bounding box center [1144, 437] width 232 height 39
click at [1055, 483] on div "Text" at bounding box center [1144, 482] width 219 height 23
click at [1183, 576] on button "Copy Link" at bounding box center [1204, 581] width 111 height 29
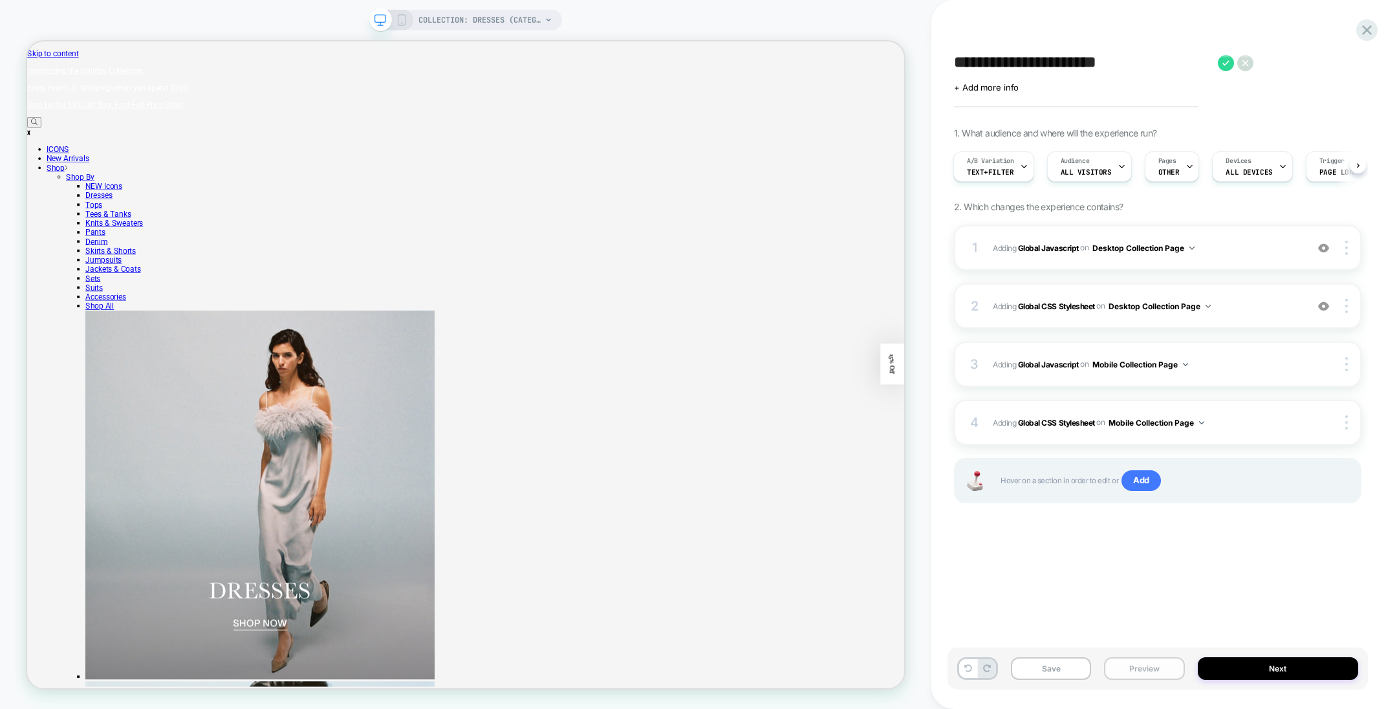
click at [1148, 666] on button "Preview" at bounding box center [1144, 668] width 80 height 23
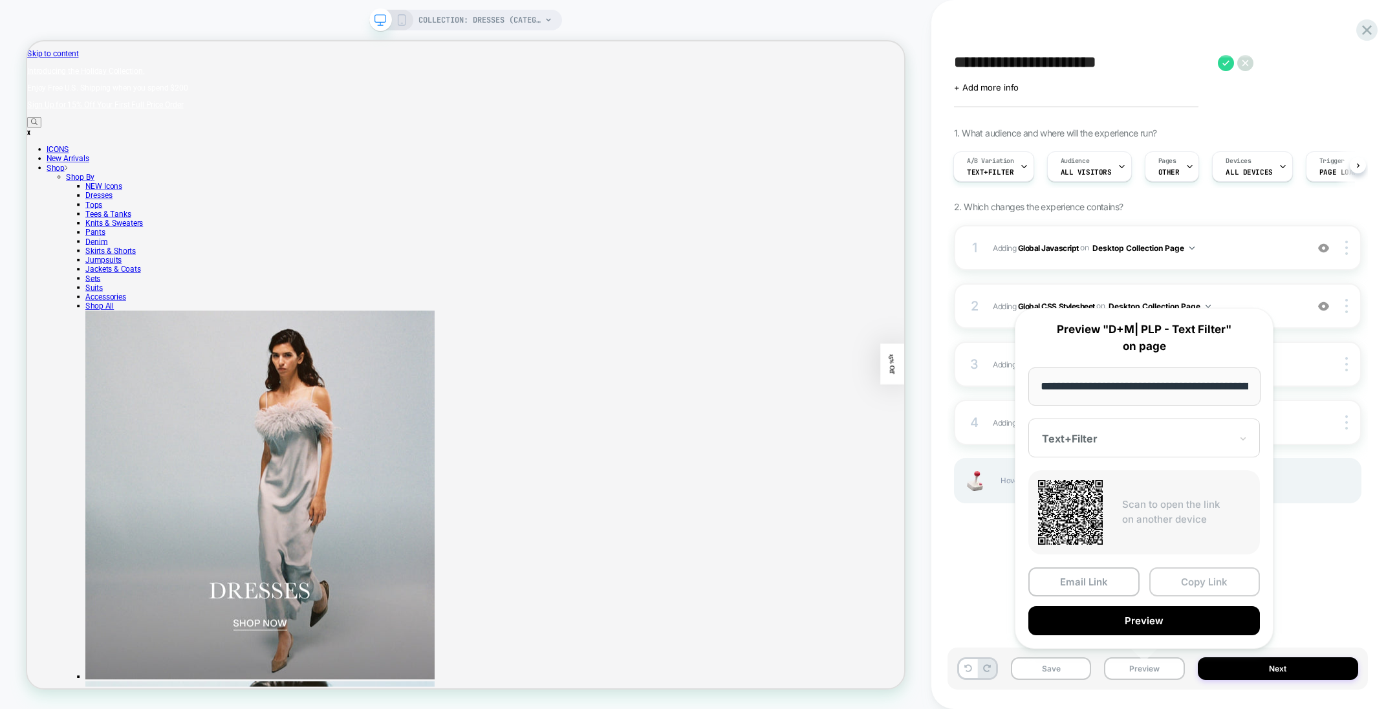
click at [1182, 580] on button "Copy Link" at bounding box center [1204, 581] width 111 height 29
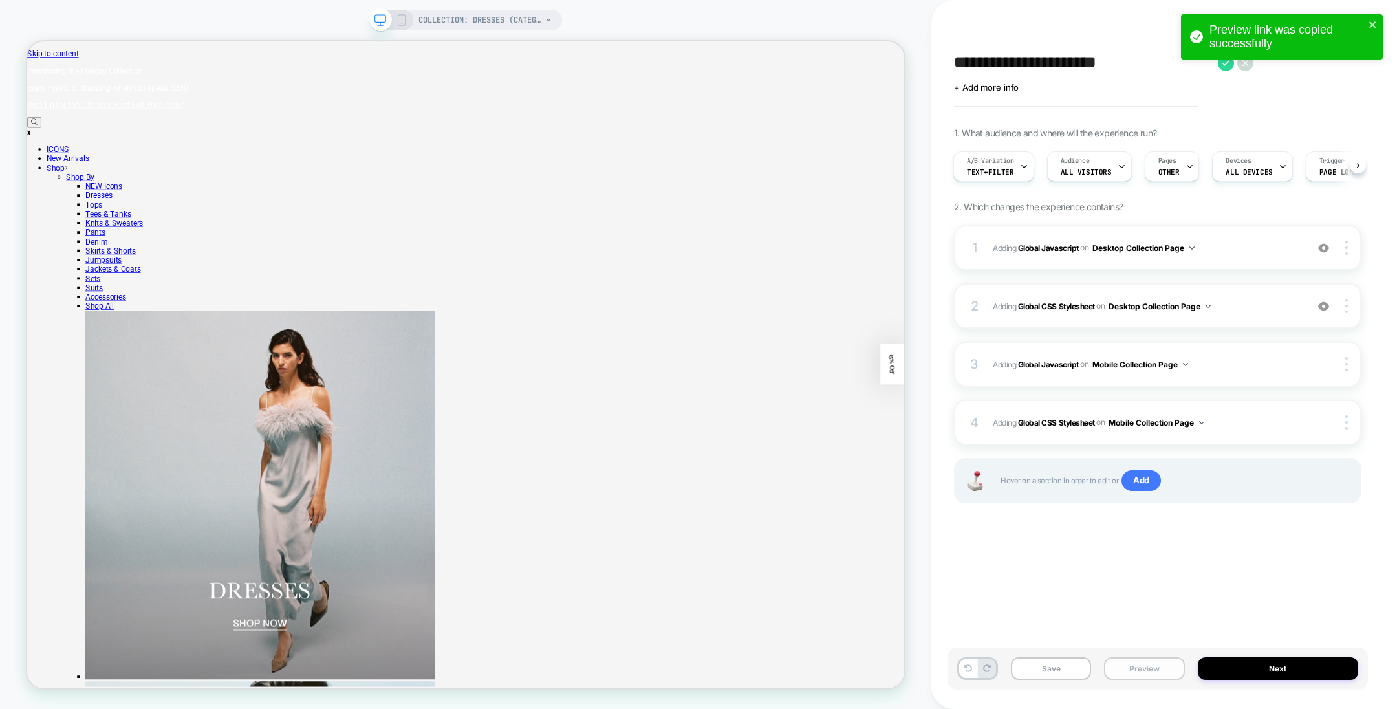
click at [1161, 680] on button "Preview" at bounding box center [1144, 668] width 80 height 23
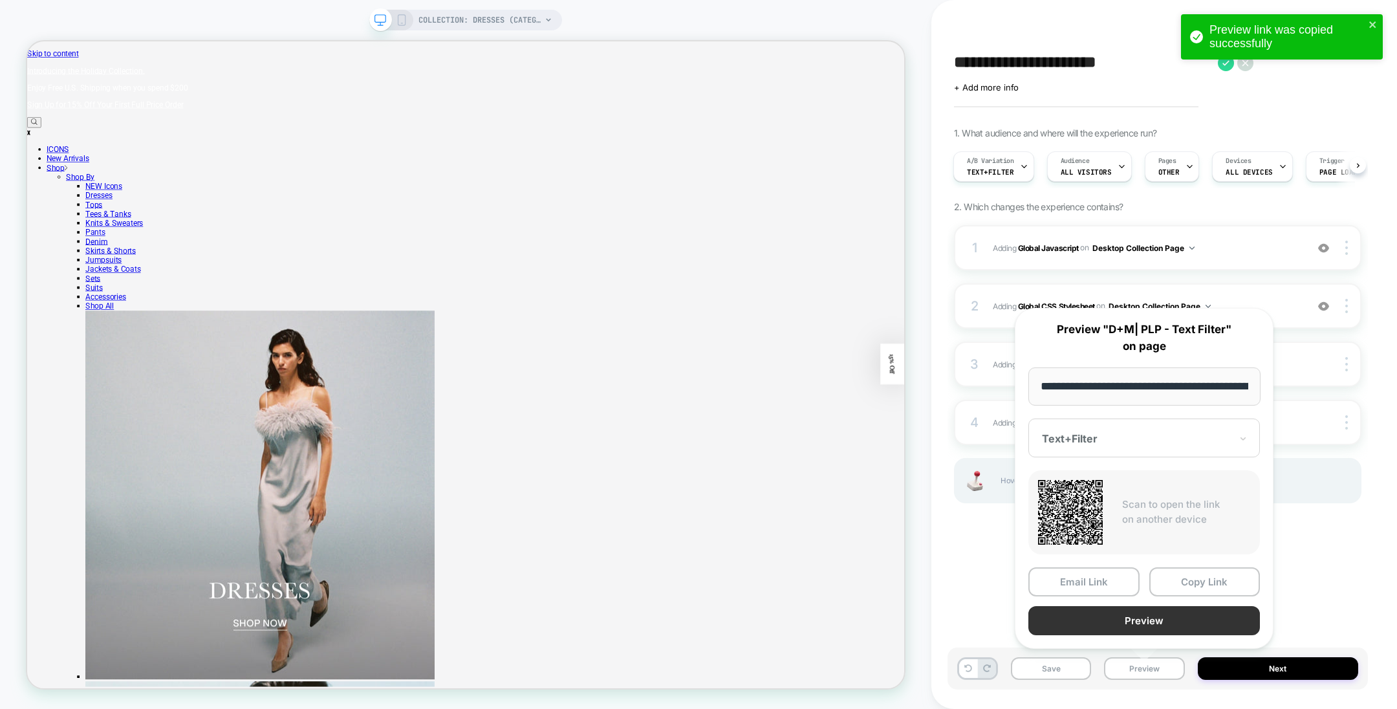
click at [1132, 623] on button "Preview" at bounding box center [1144, 620] width 232 height 29
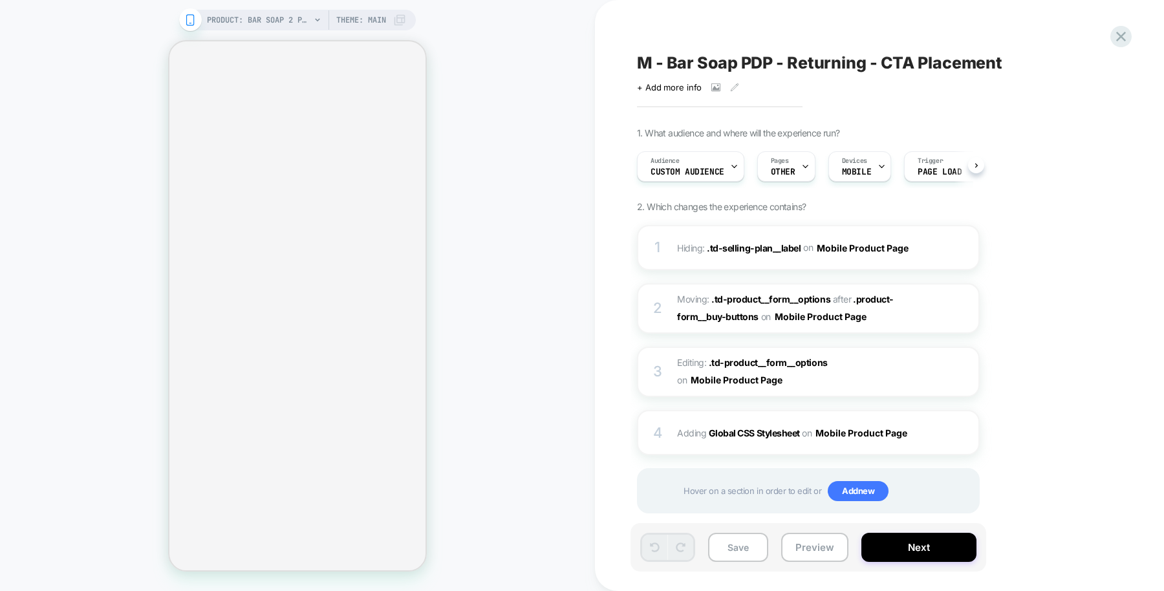
scroll to position [0, 1]
click at [951, 431] on img at bounding box center [947, 433] width 11 height 11
click at [948, 367] on img at bounding box center [947, 372] width 11 height 11
click at [944, 303] on img at bounding box center [947, 308] width 11 height 11
click at [947, 246] on img at bounding box center [947, 248] width 11 height 11
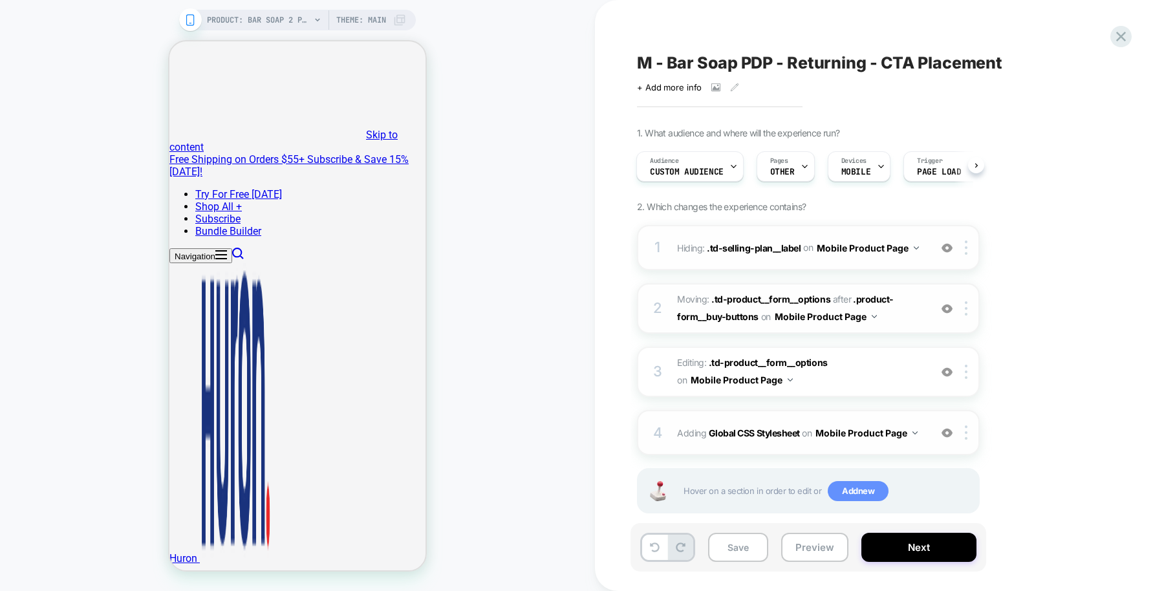
scroll to position [0, 0]
click at [737, 550] on button "Save" at bounding box center [738, 547] width 60 height 29
click at [694, 157] on div "Audience Custom Audience" at bounding box center [687, 166] width 100 height 29
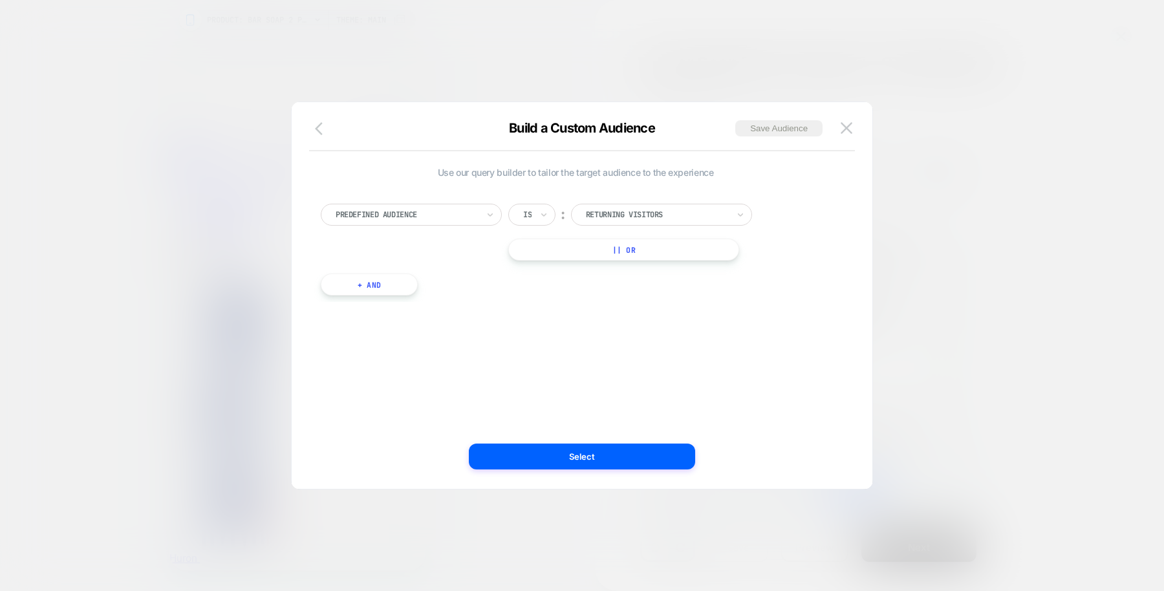
click at [327, 131] on icon "button" at bounding box center [323, 129] width 16 height 16
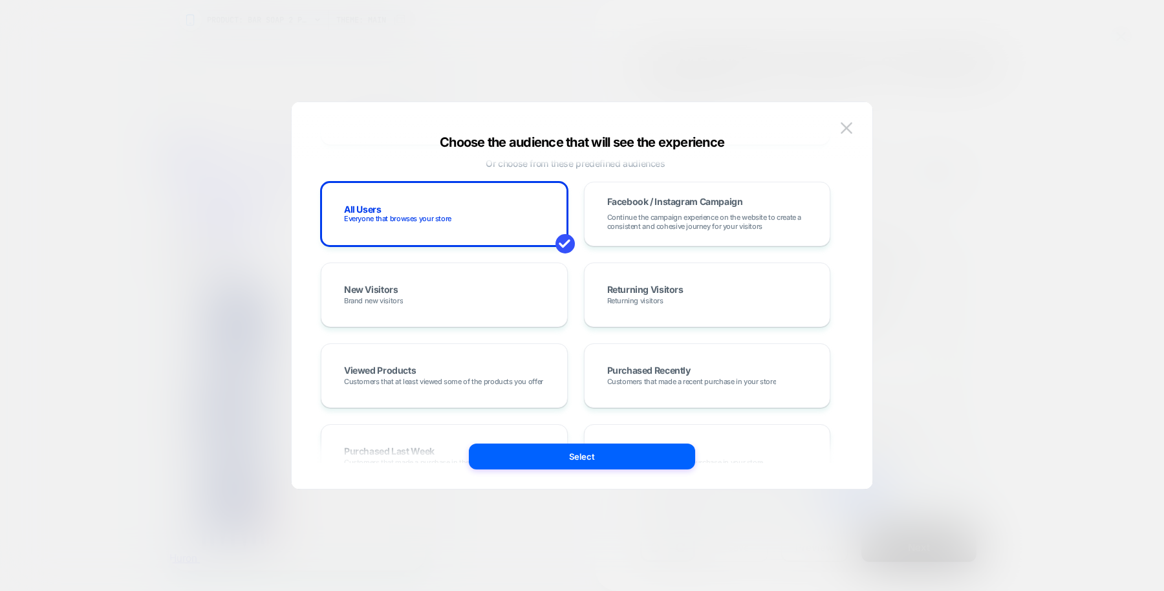
scroll to position [189, 0]
click at [686, 298] on div "Returning Visitors Returning visitors" at bounding box center [708, 294] width 220 height 38
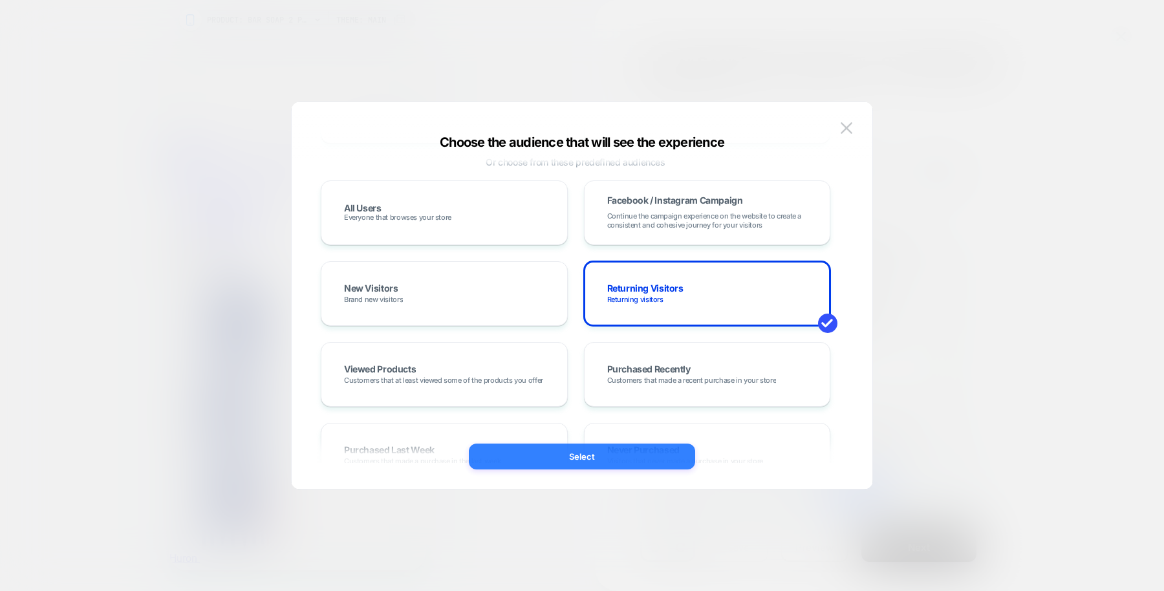
click at [612, 461] on button "Select" at bounding box center [582, 457] width 226 height 26
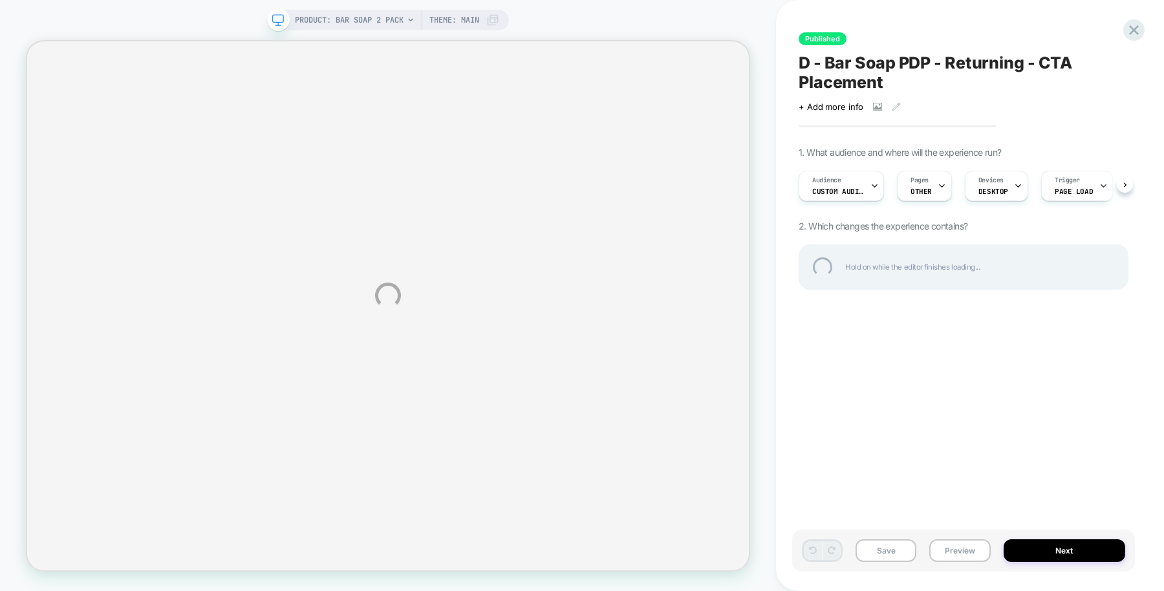
click at [863, 191] on div "PRODUCT: Bar Soap 2 Pack PRODUCT: Bar Soap 2 Pack Theme: MAIN Published D - Bar…" at bounding box center [582, 295] width 1164 height 591
